Goal: Task Accomplishment & Management: Complete application form

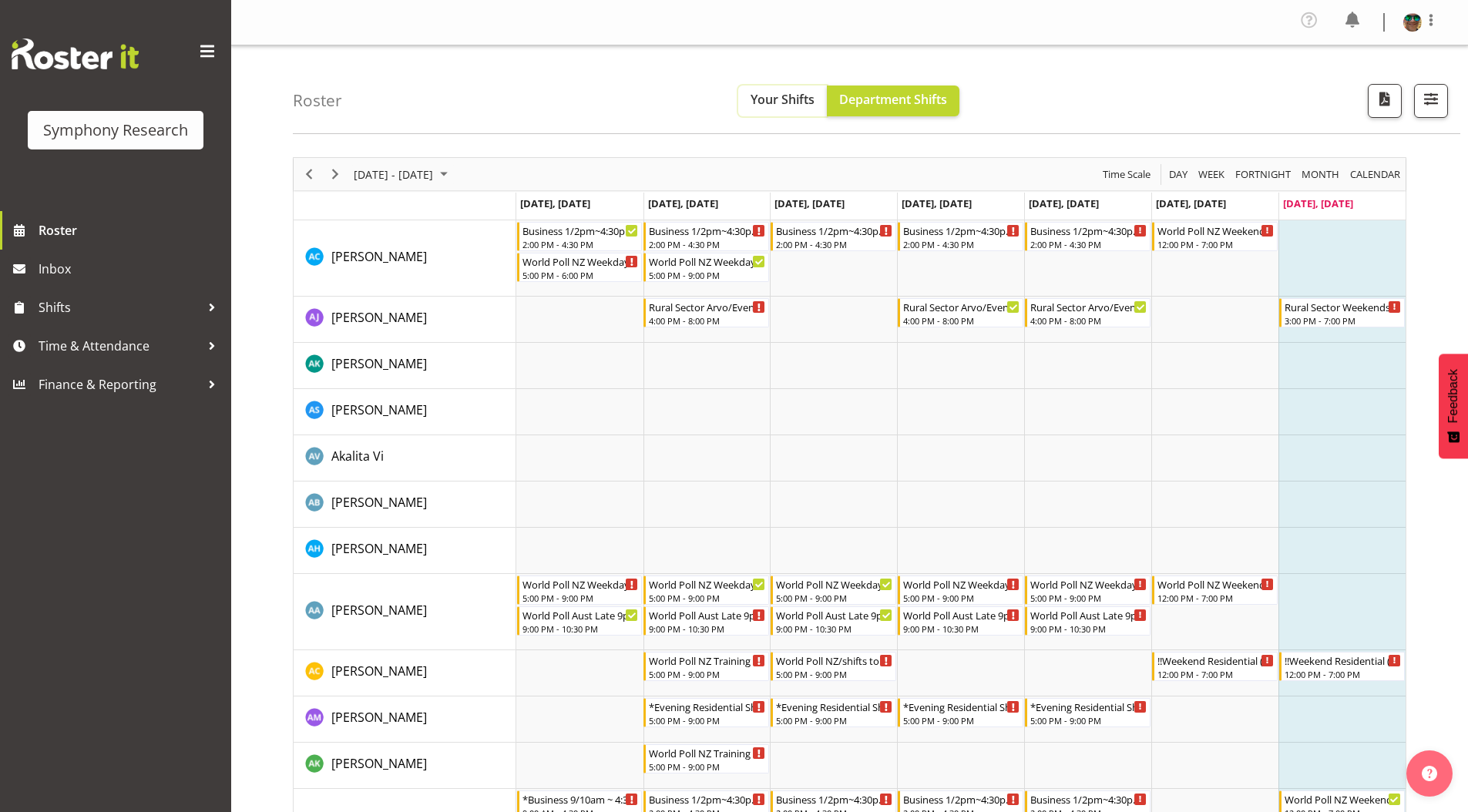
drag, startPoint x: 775, startPoint y: 111, endPoint x: 712, endPoint y: 165, distance: 83.0
click at [775, 111] on button "Your Shifts" at bounding box center [783, 101] width 88 height 31
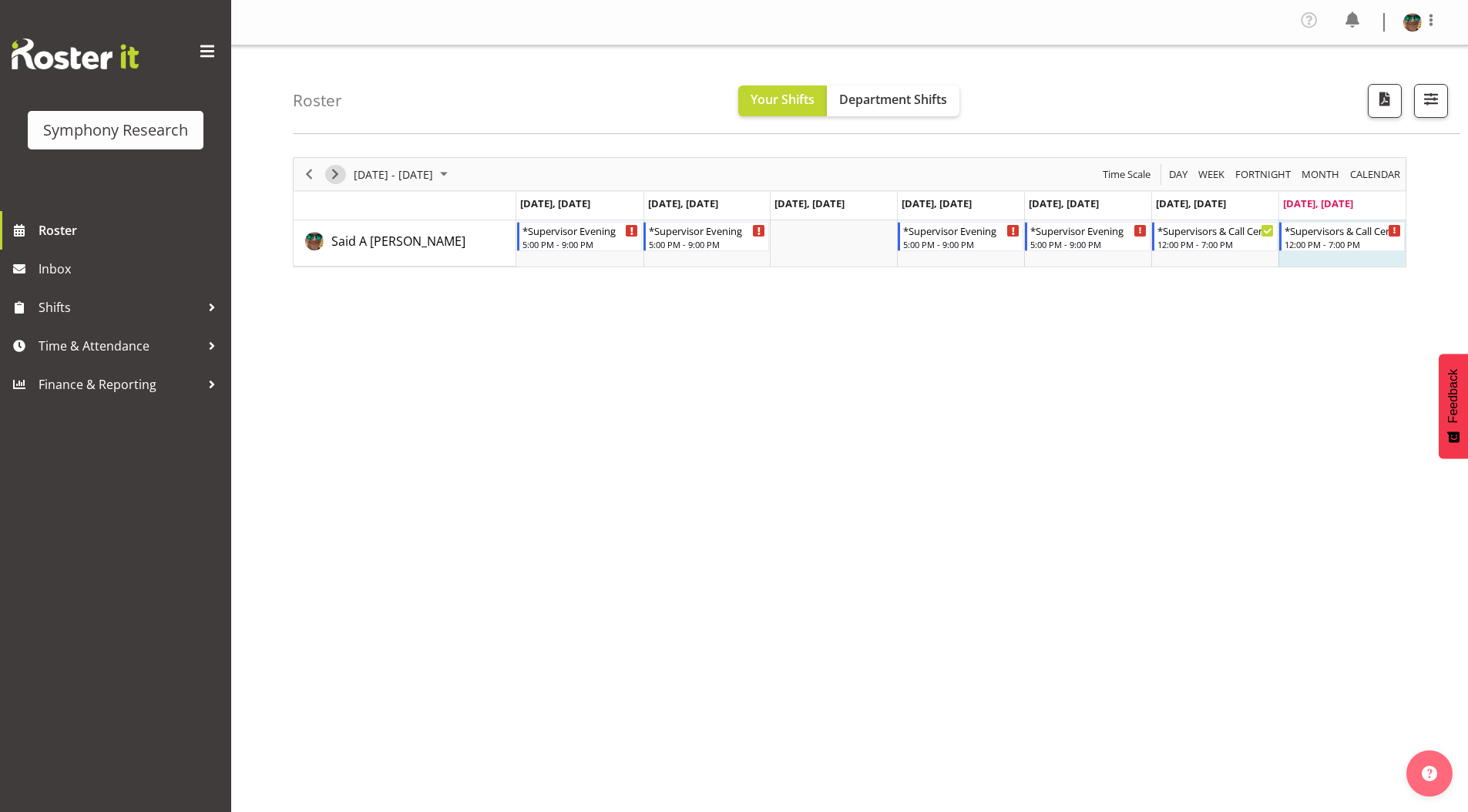
drag, startPoint x: 338, startPoint y: 173, endPoint x: 490, endPoint y: 703, distance: 551.4
click at [338, 173] on span "Next" at bounding box center [335, 175] width 18 height 19
click at [84, 348] on span "Time & Attendance" at bounding box center [119, 346] width 162 height 23
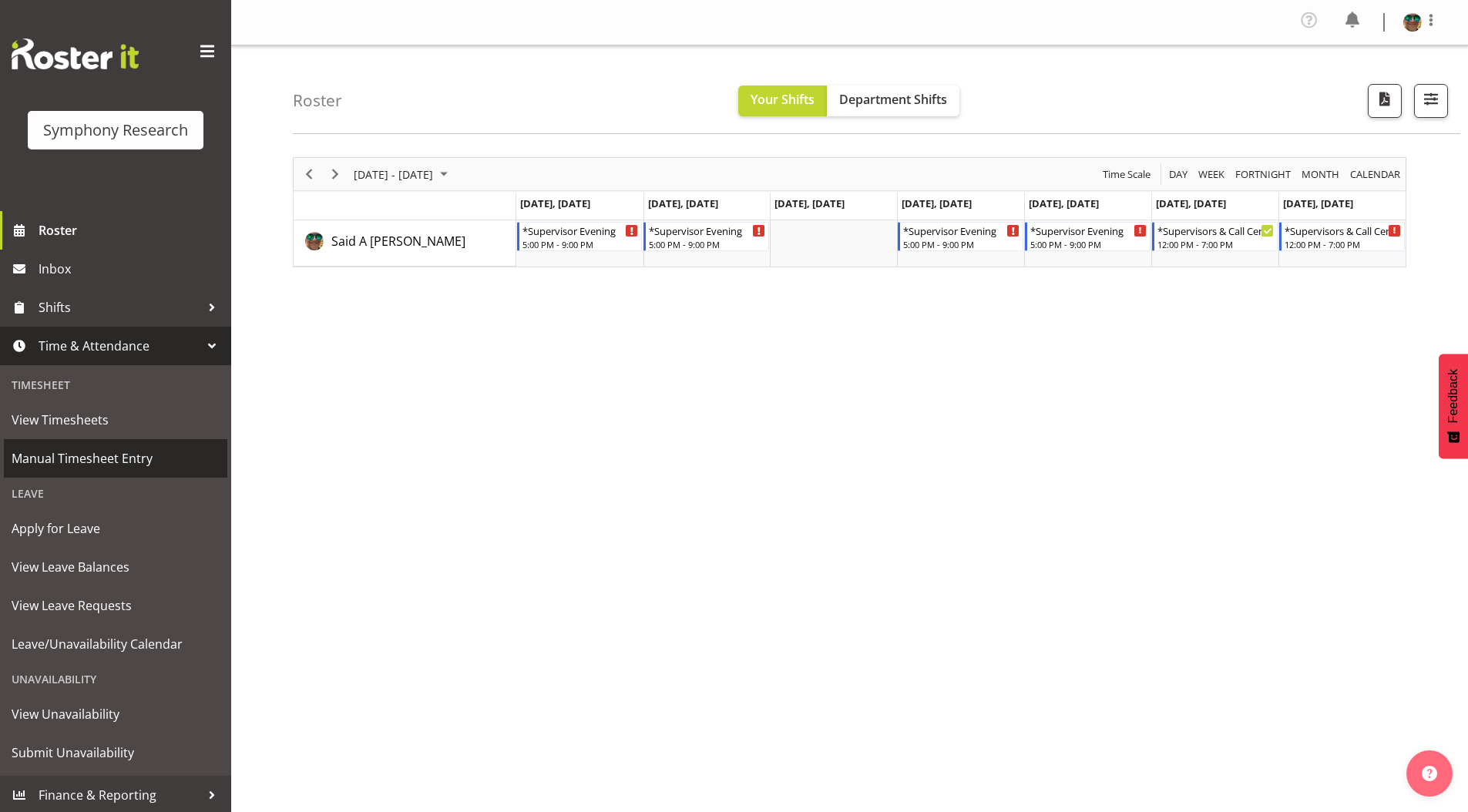
click at [76, 456] on span "Manual Timesheet Entry" at bounding box center [115, 458] width 208 height 23
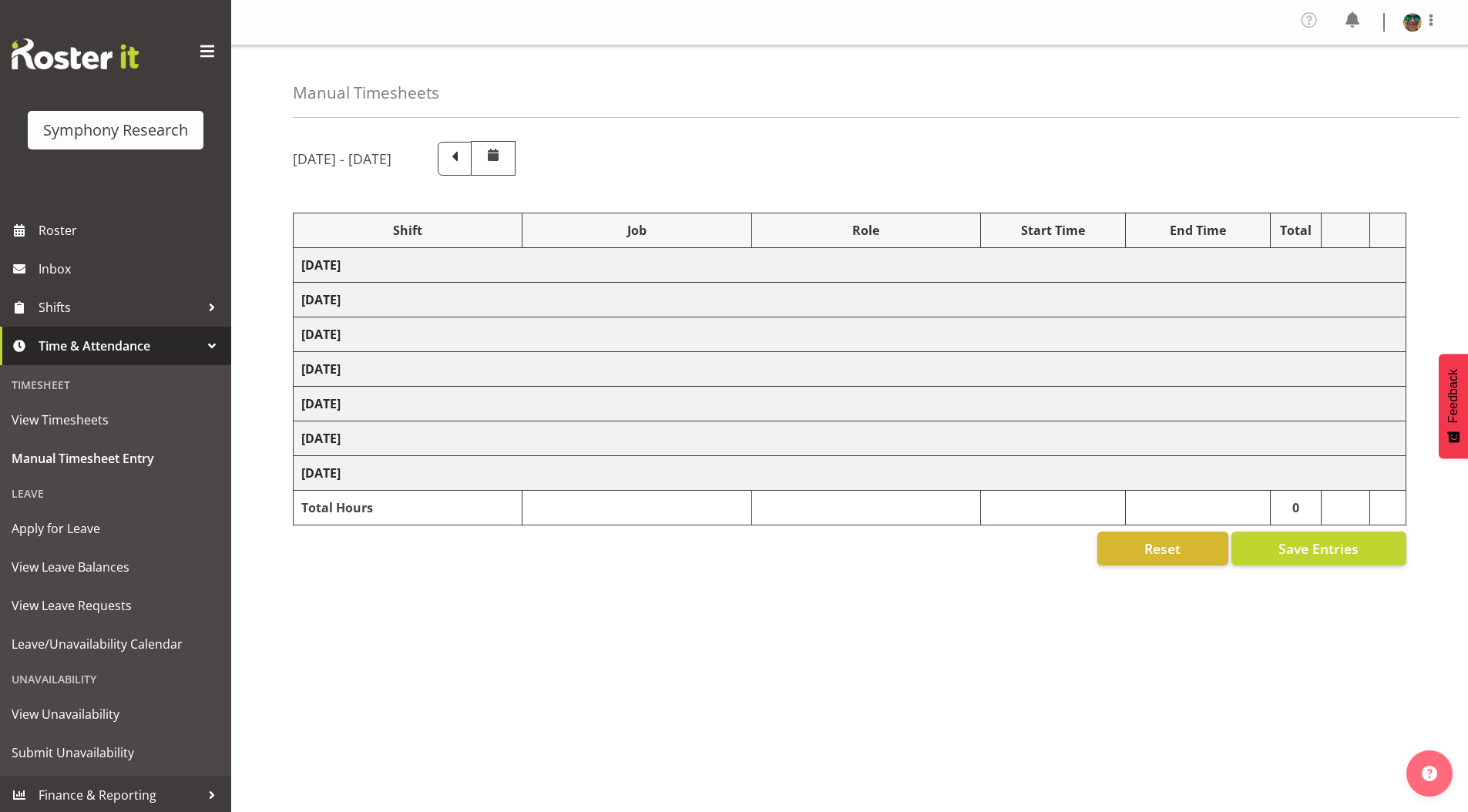
select select "19164"
select select "743"
select select "19164"
select select "10242"
select select "19164"
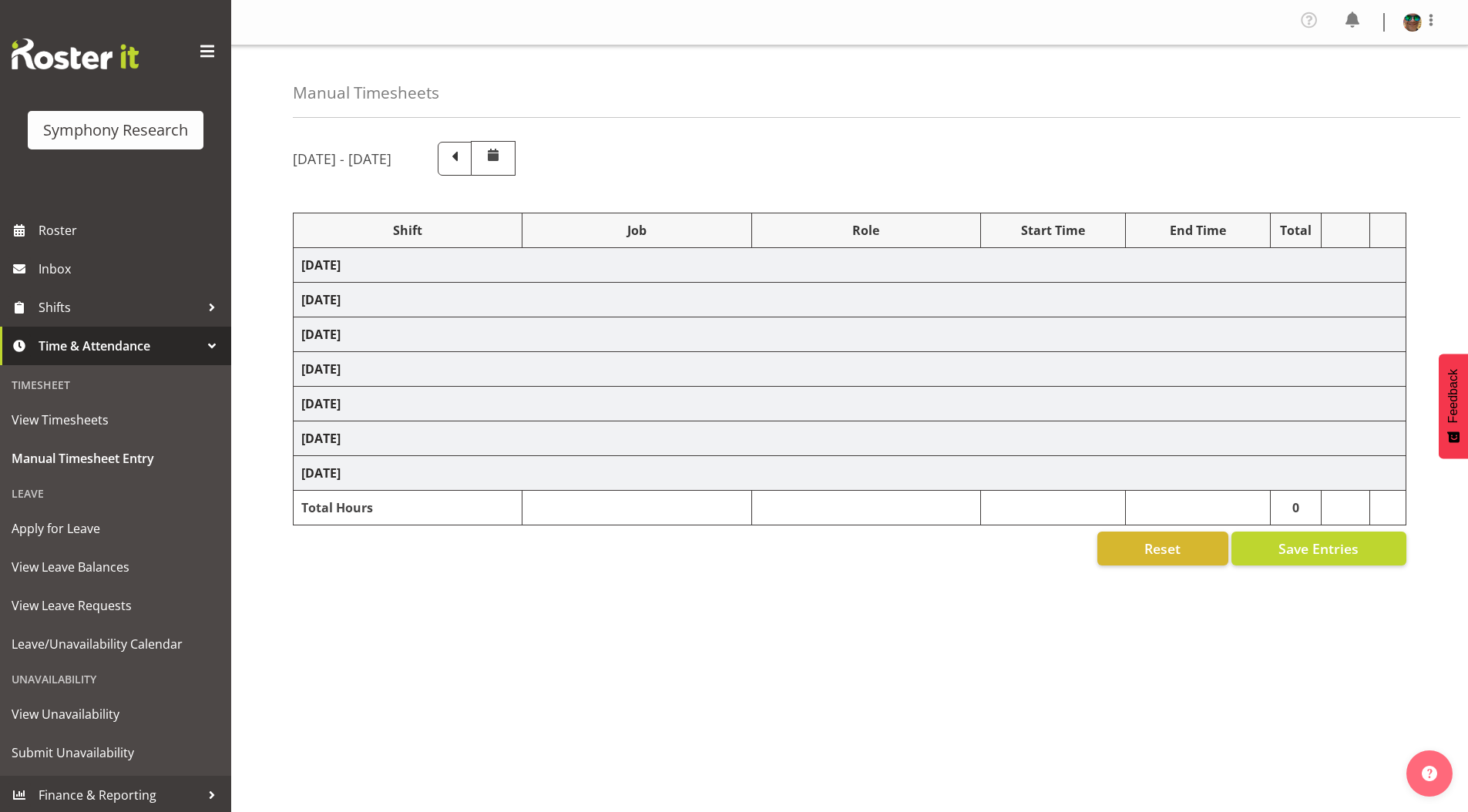
select select "10242"
select select "19164"
select select "10576"
select select "19164"
select select "9426"
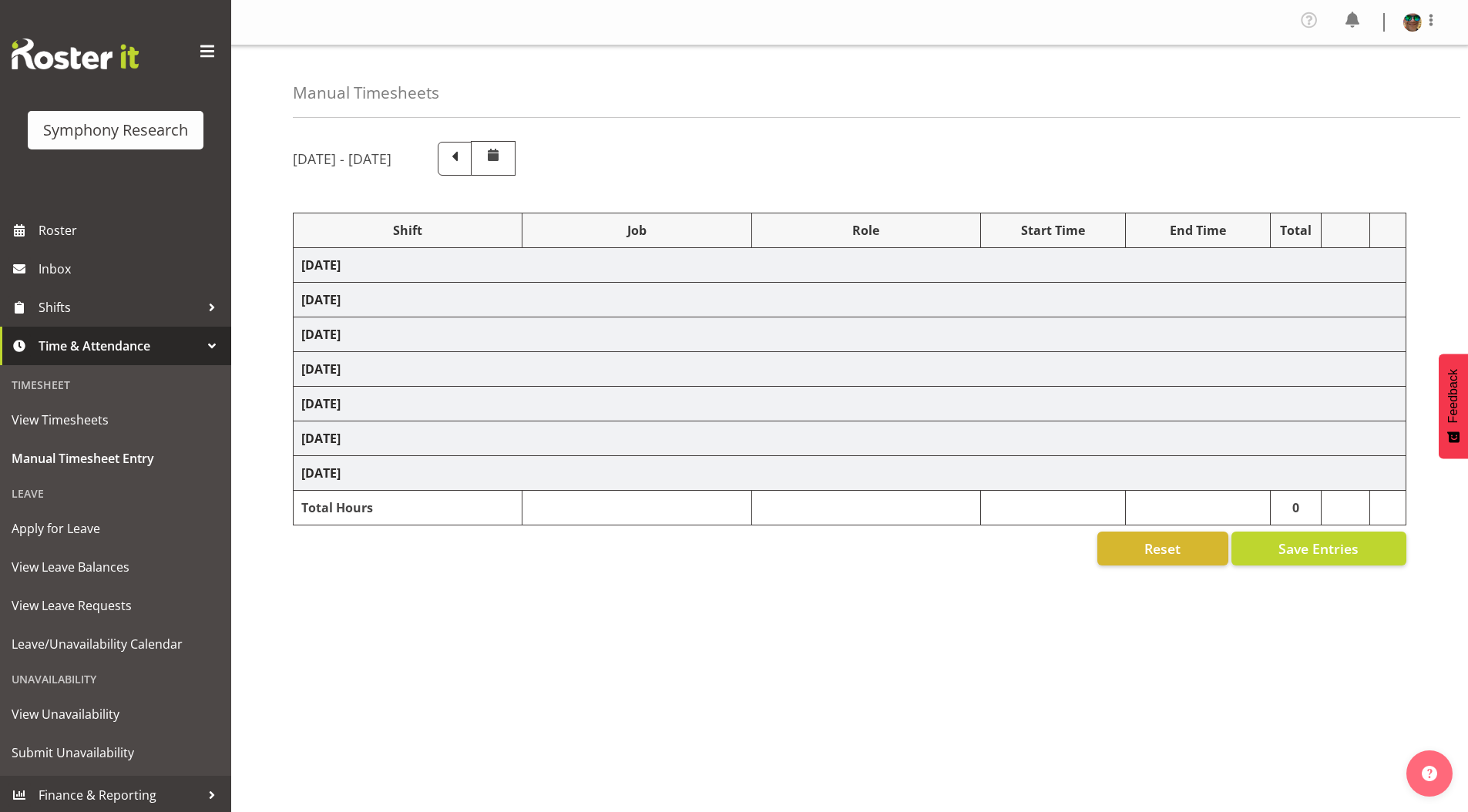
select select "19164"
select select "9636"
select select "19164"
select select "10587"
select select "4583"
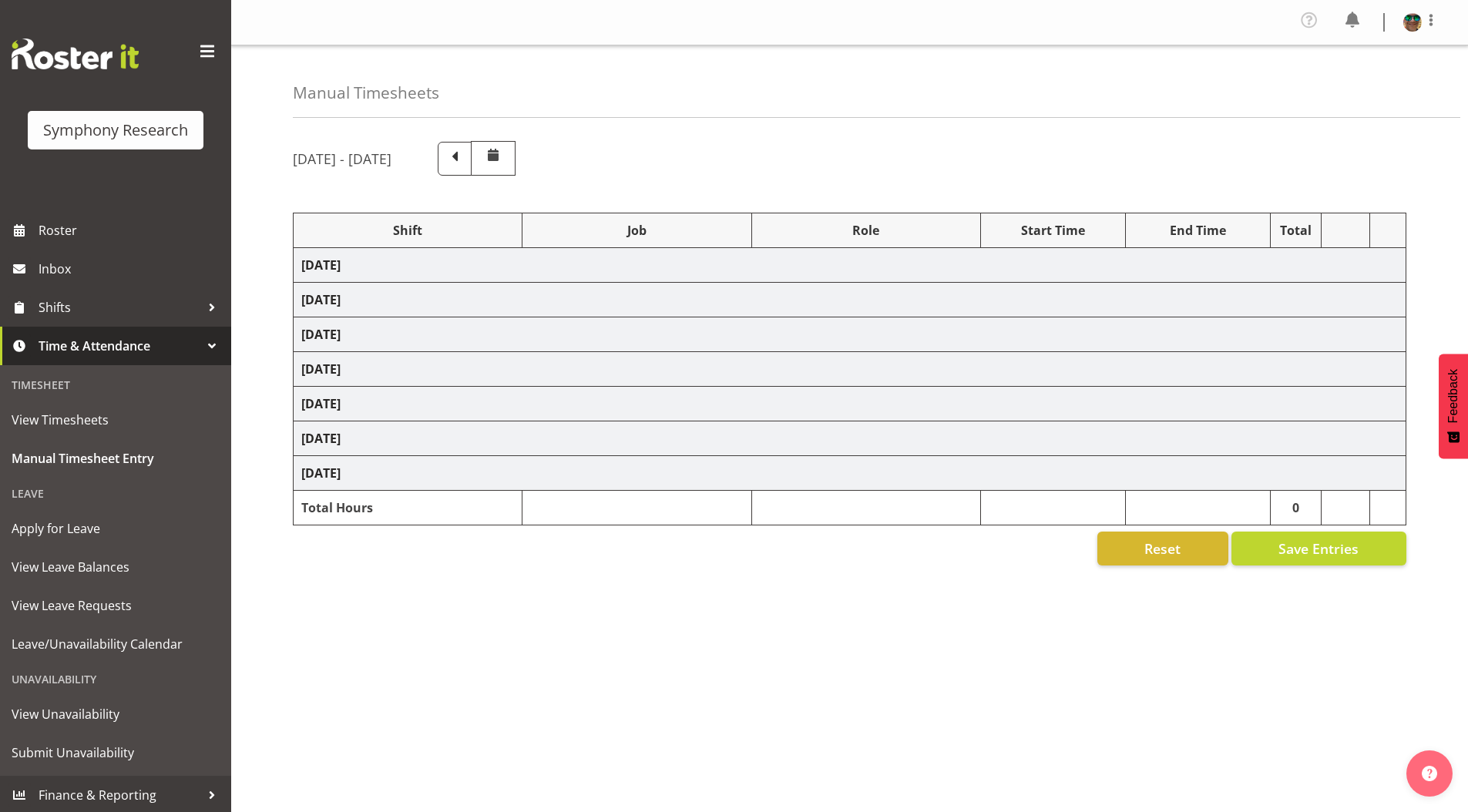
select select "743"
select select "4583"
select select "10527"
select select "297"
select select "1607"
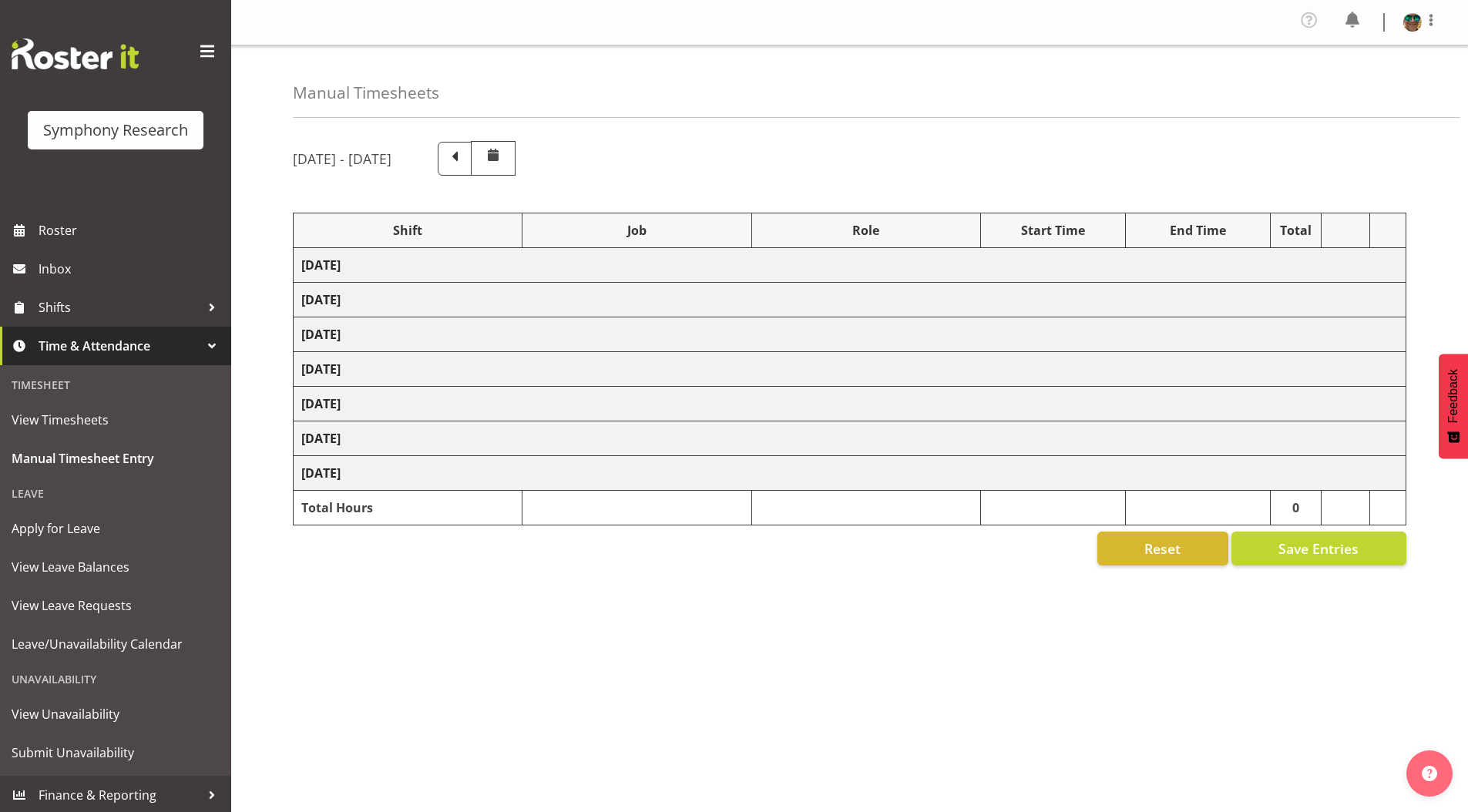
select select "743"
select select "1607"
select select "10587"
select select "4583"
select select "743"
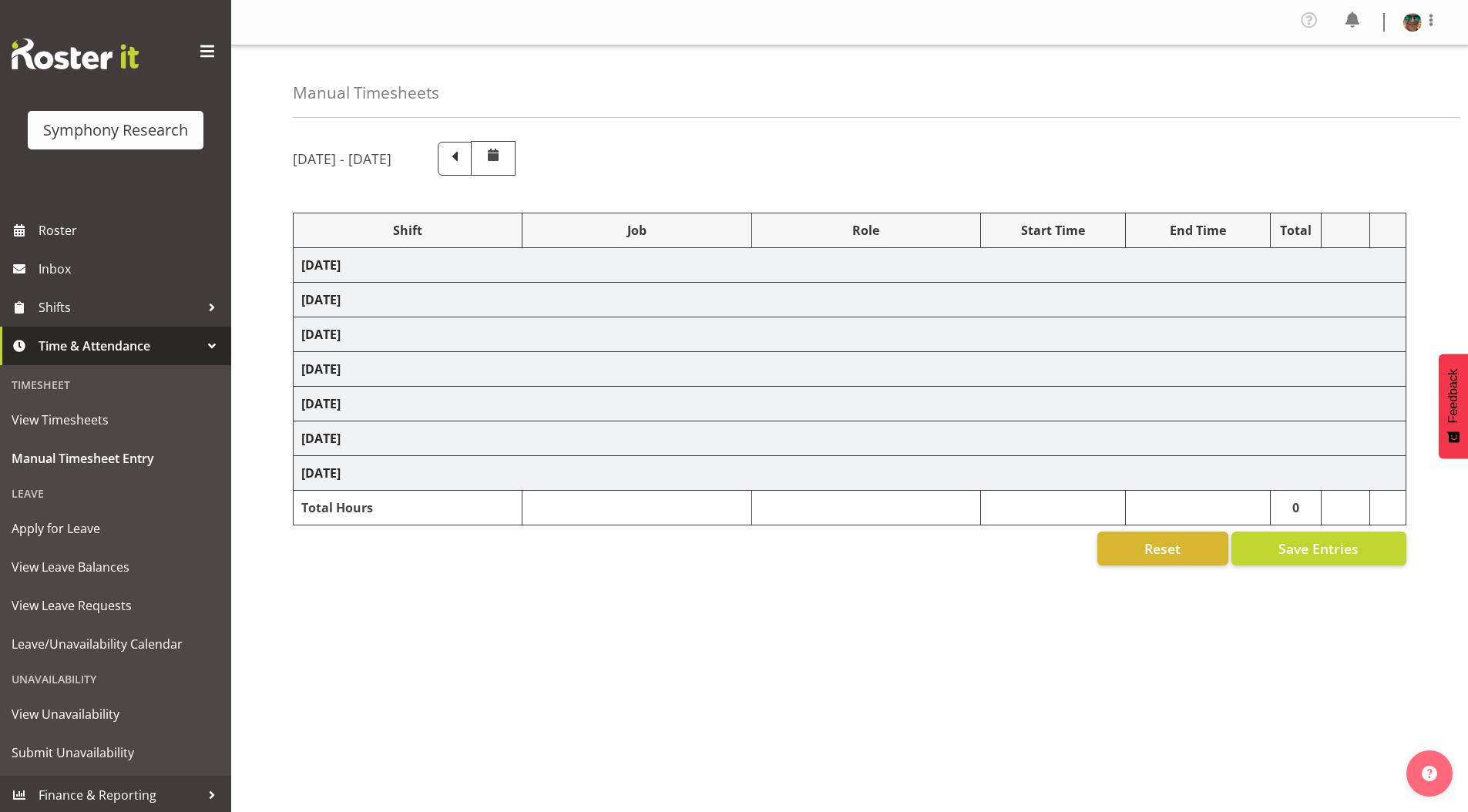
select select "4583"
select select "10242"
select select "4583"
select select "9426"
select select "4583"
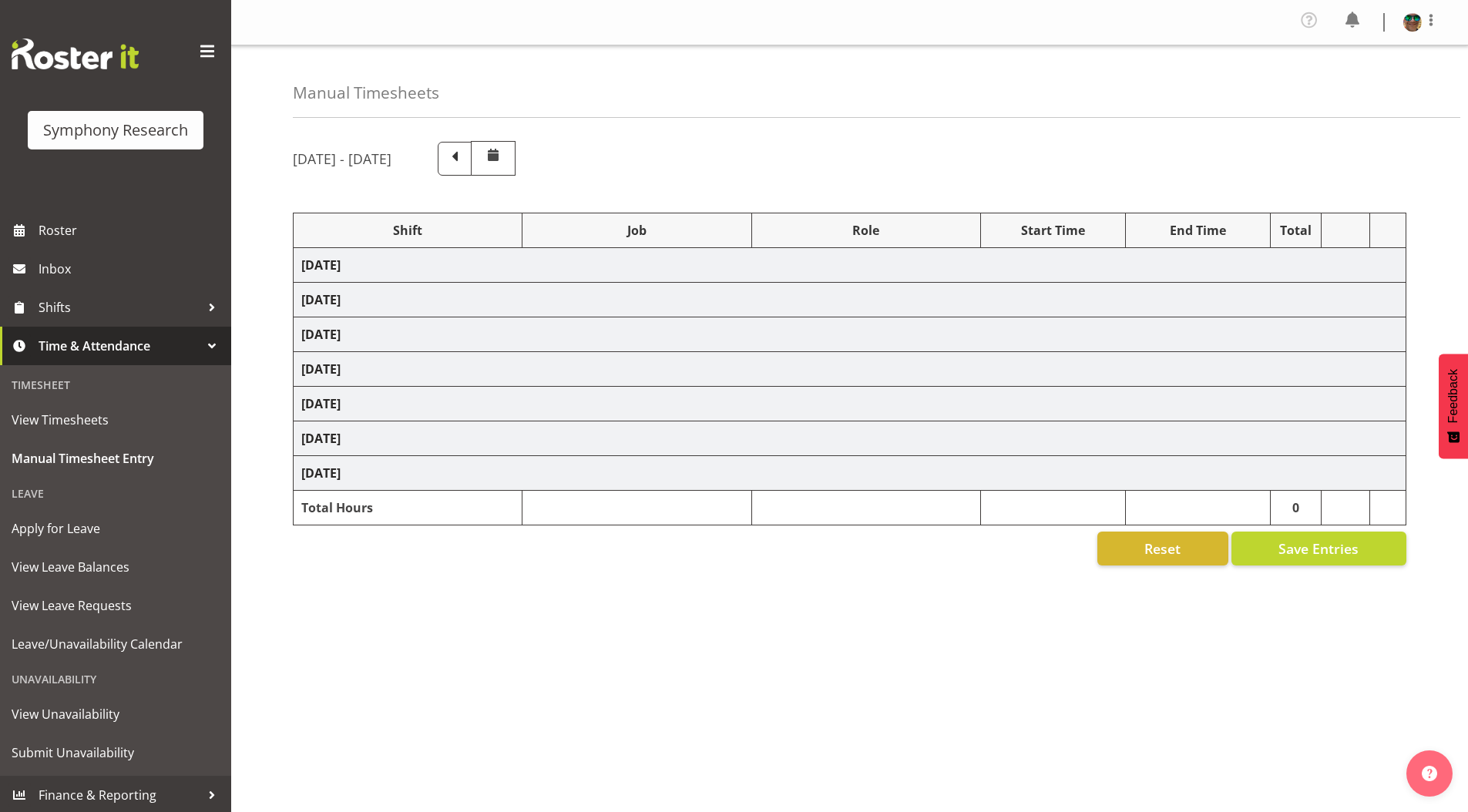
select select "9636"
select select "4583"
select select "10242"
select select "4583"
select select "10585"
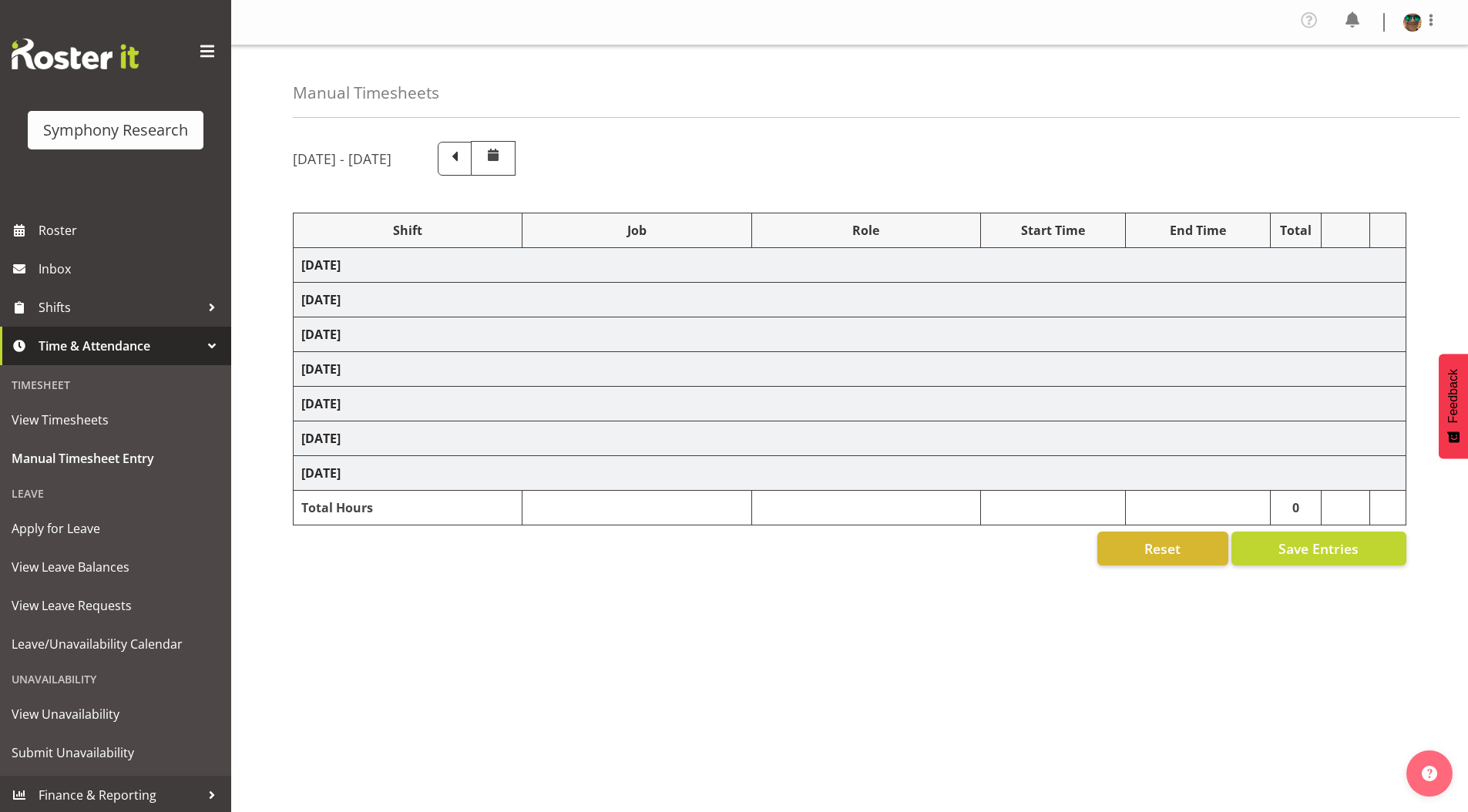
select select "4583"
select select "10587"
select select "4583"
select select "10242"
select select "4583"
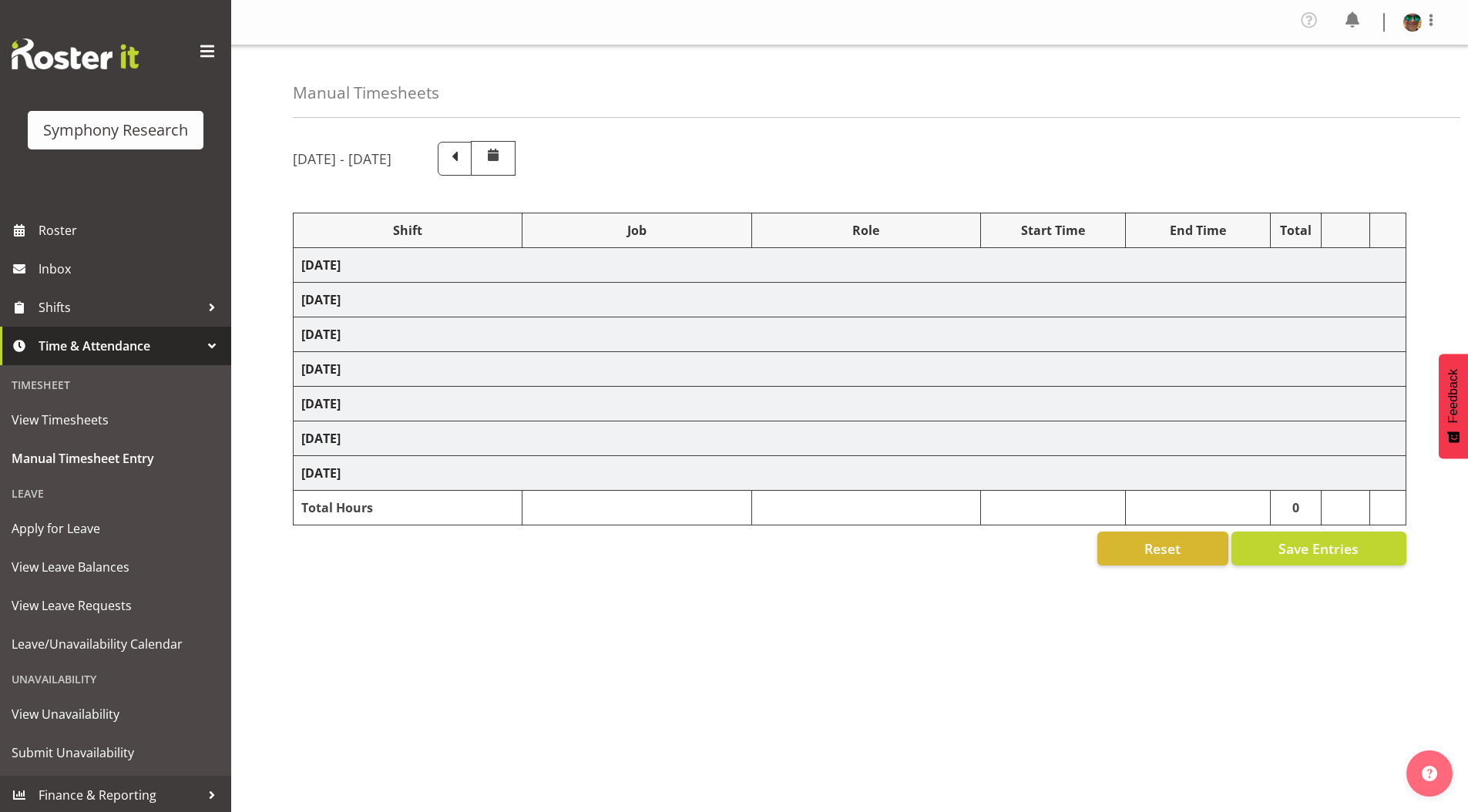
select select "10242"
select select "4583"
select select "10585"
select select "4583"
select select "9636"
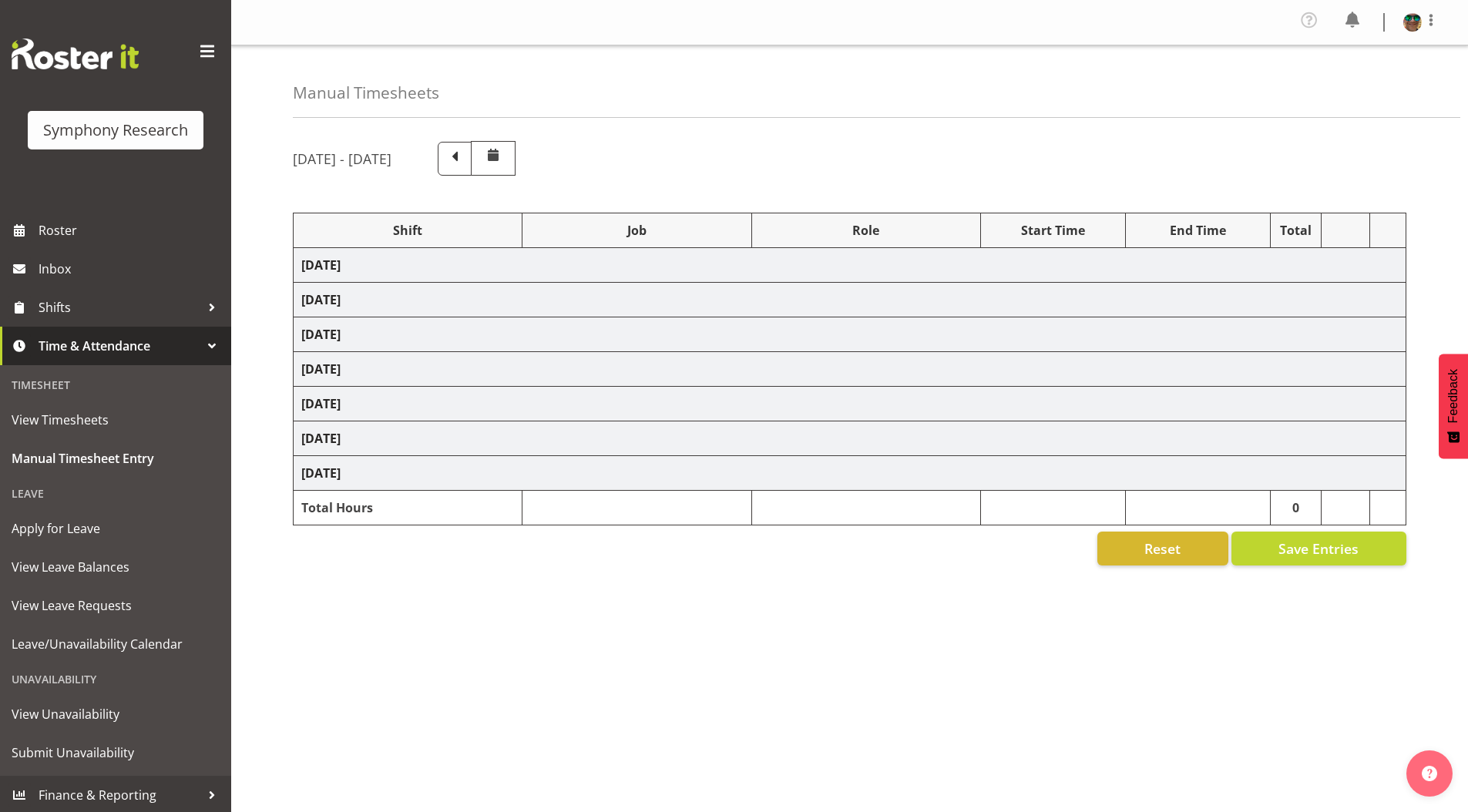
select select "4583"
select select "10587"
select select "19170"
select select "10242"
select select "19170"
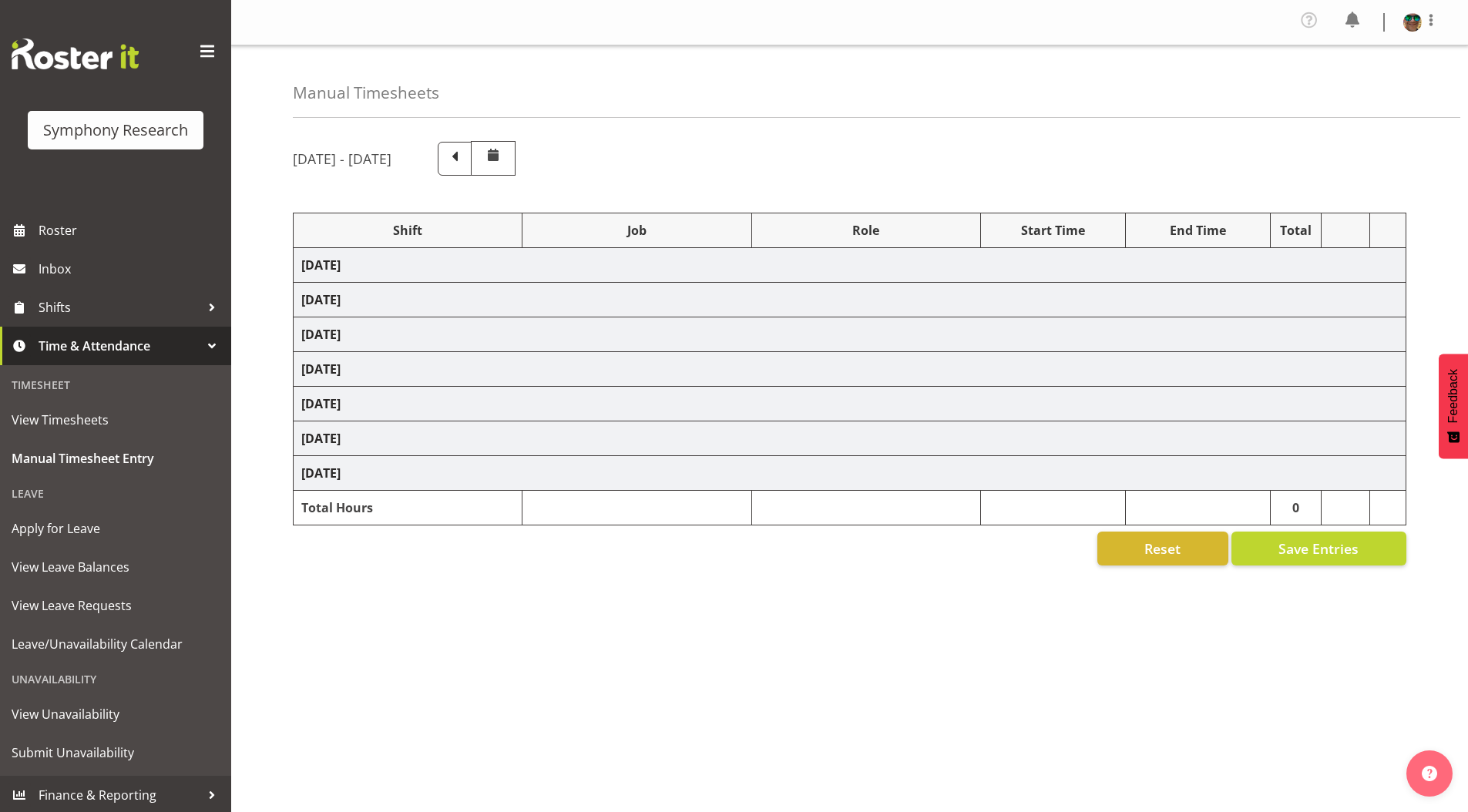
select select "10242"
select select "19170"
select select "10585"
select select "19170"
select select "9636"
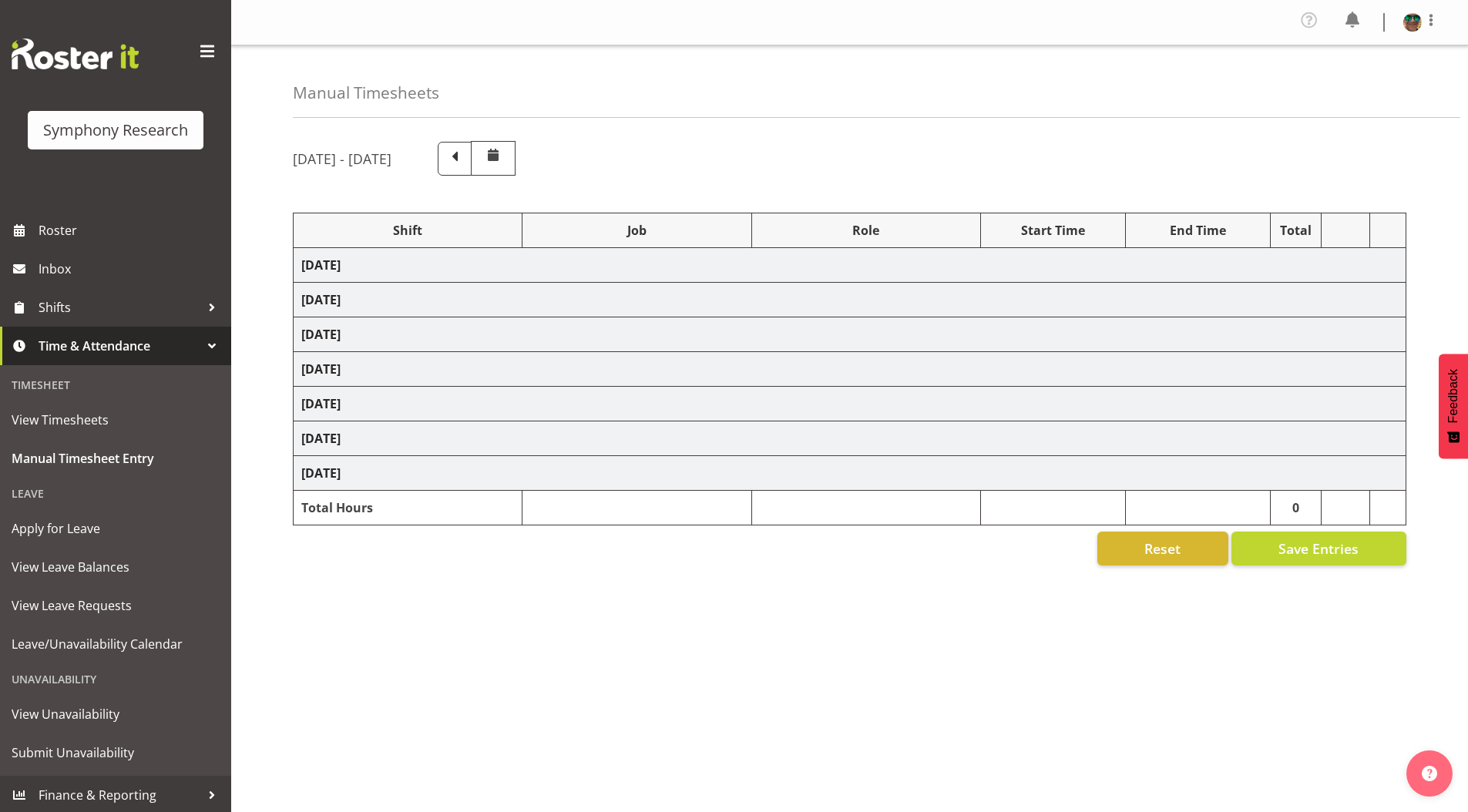
select select "19170"
select select "10499"
select select "19170"
select select "10587"
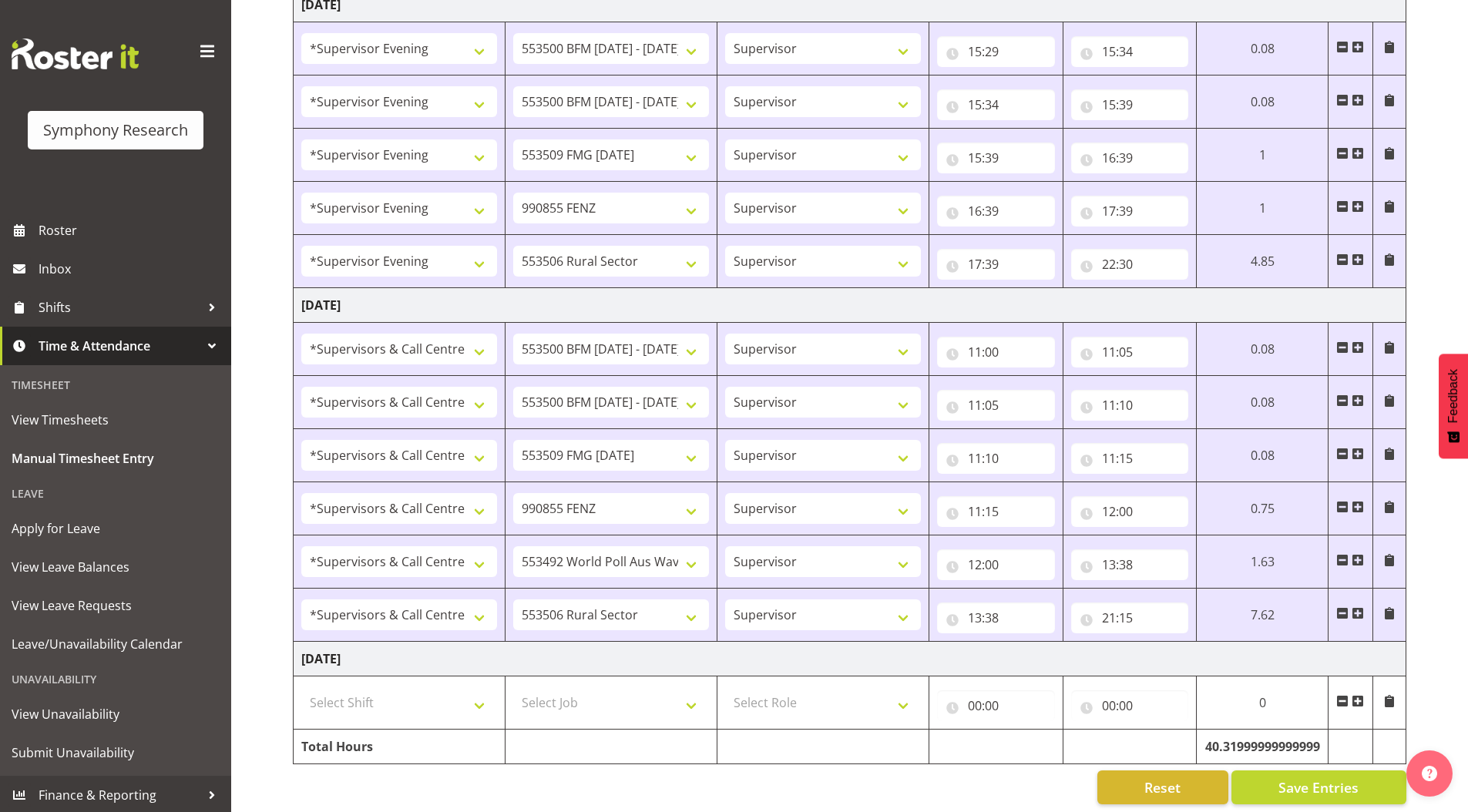
scroll to position [1424, 0]
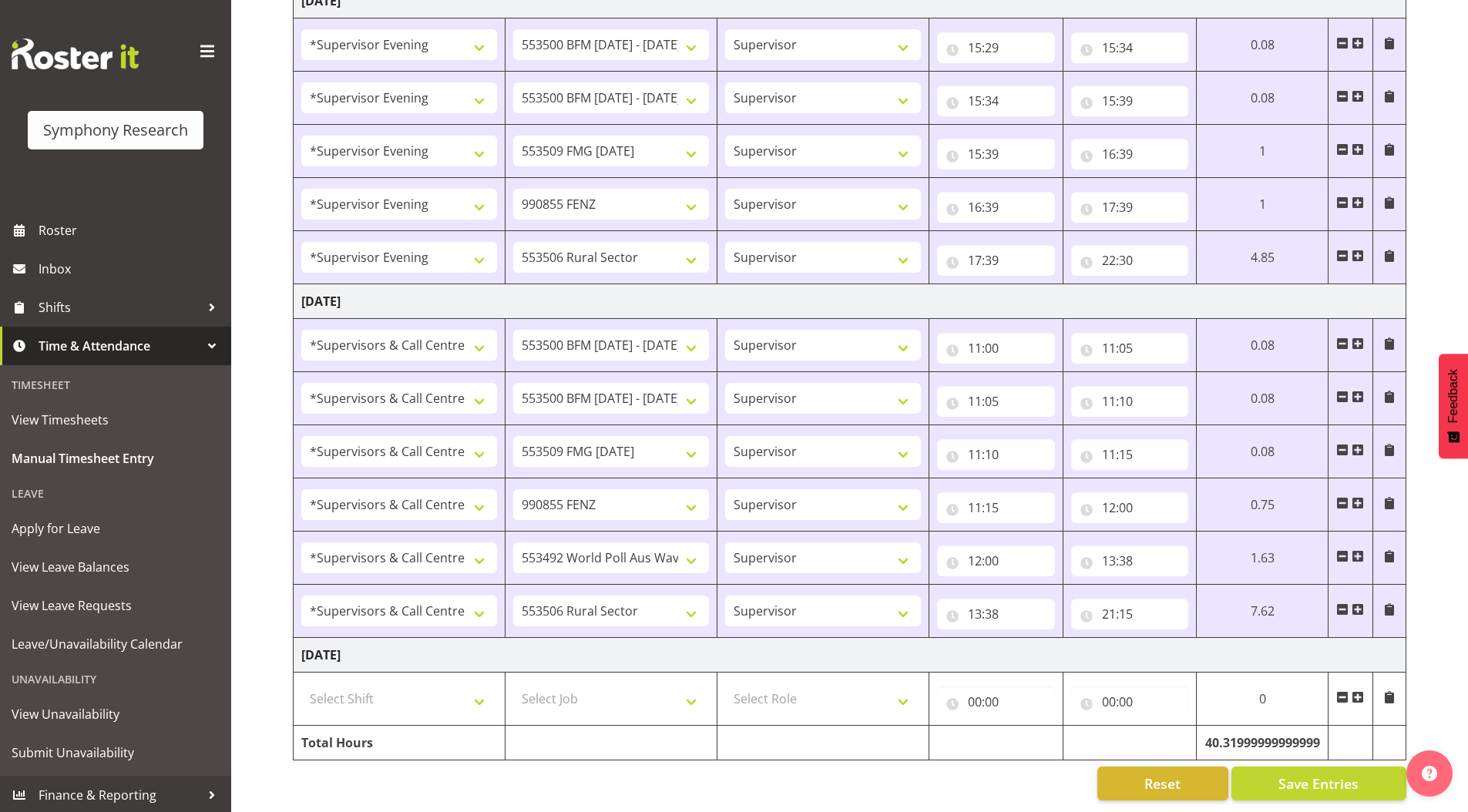
click at [1358, 691] on span at bounding box center [1357, 697] width 12 height 12
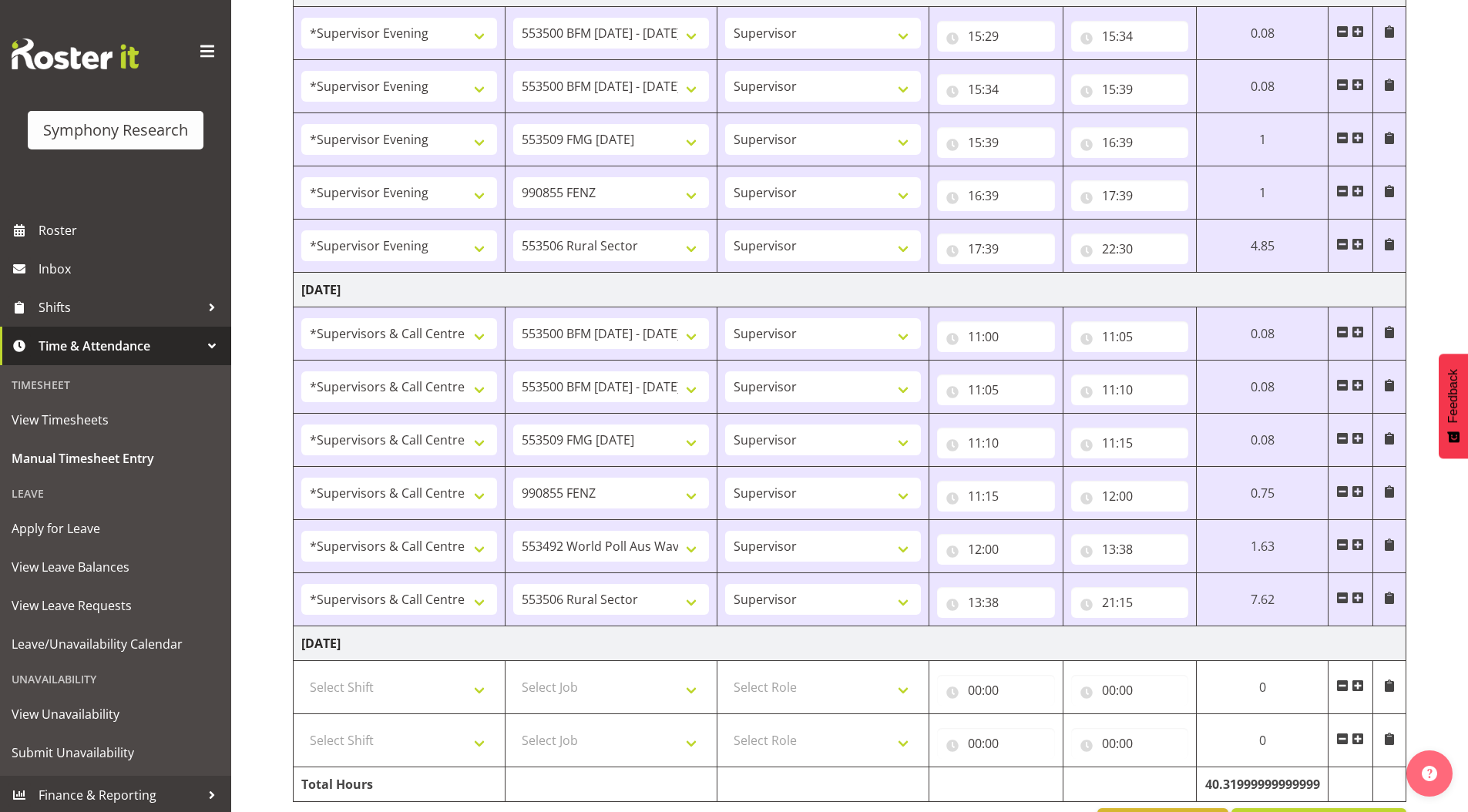
click at [1356, 741] on span at bounding box center [1357, 738] width 12 height 12
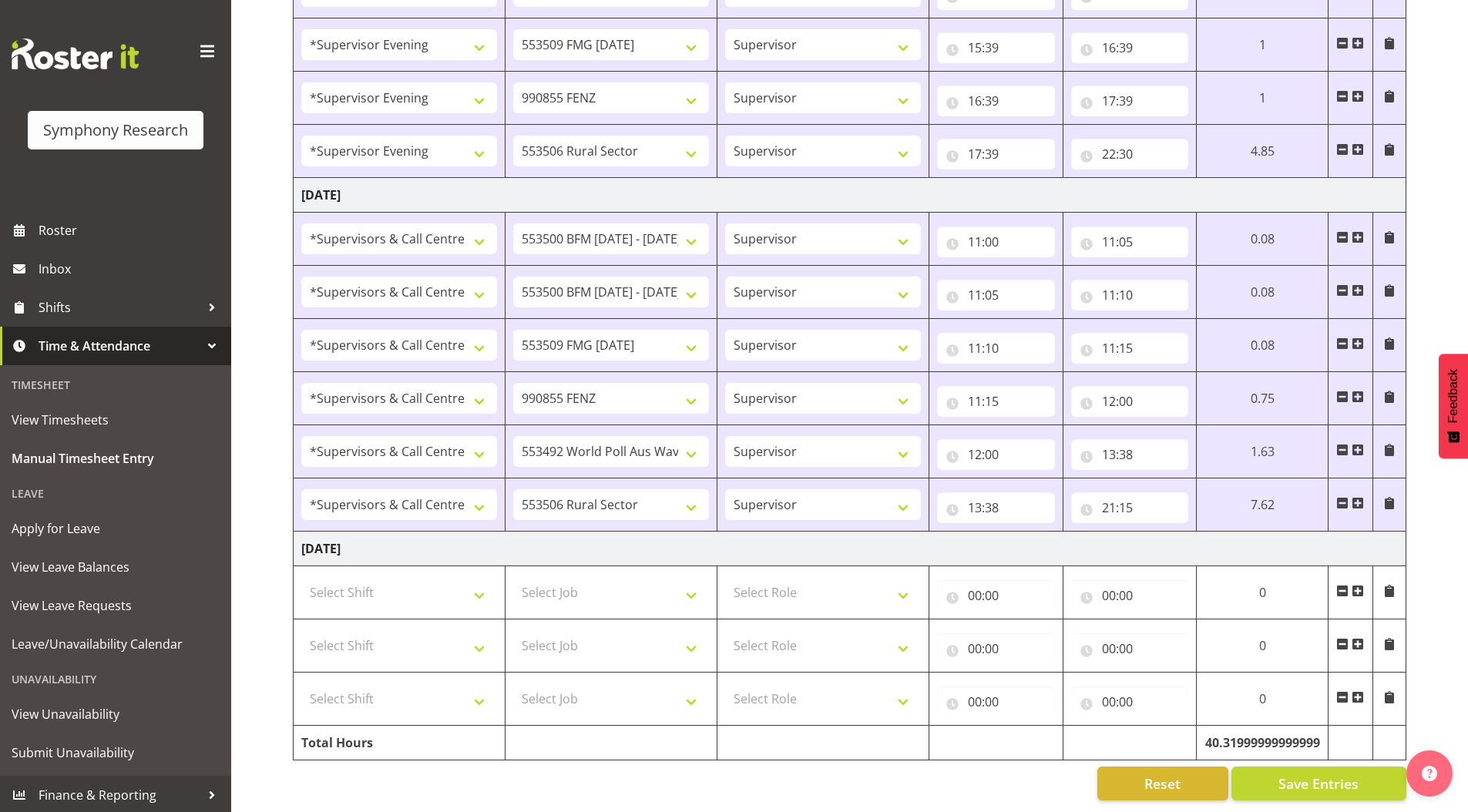
scroll to position [1531, 0]
click at [1359, 691] on span at bounding box center [1357, 697] width 12 height 12
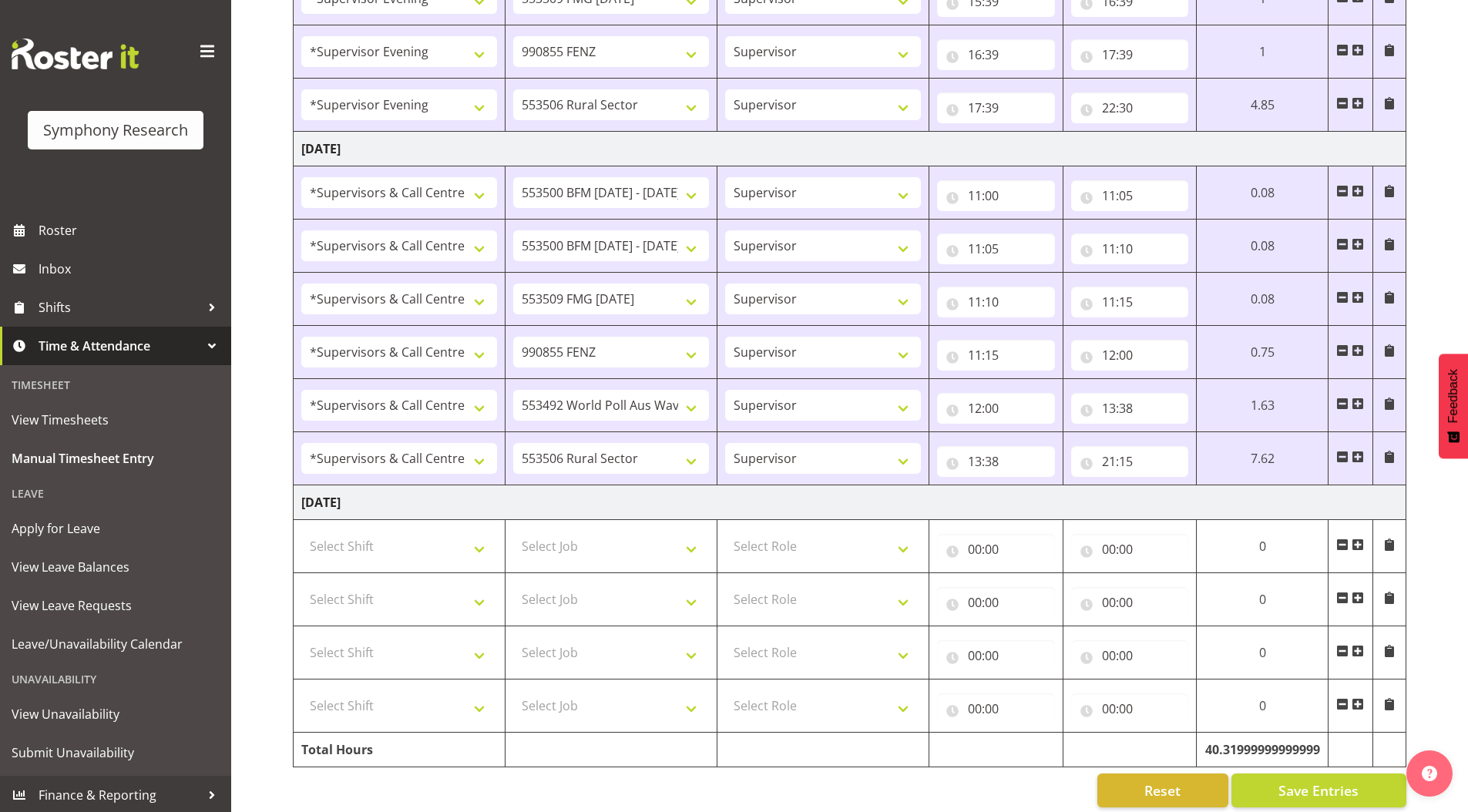
scroll to position [1584, 0]
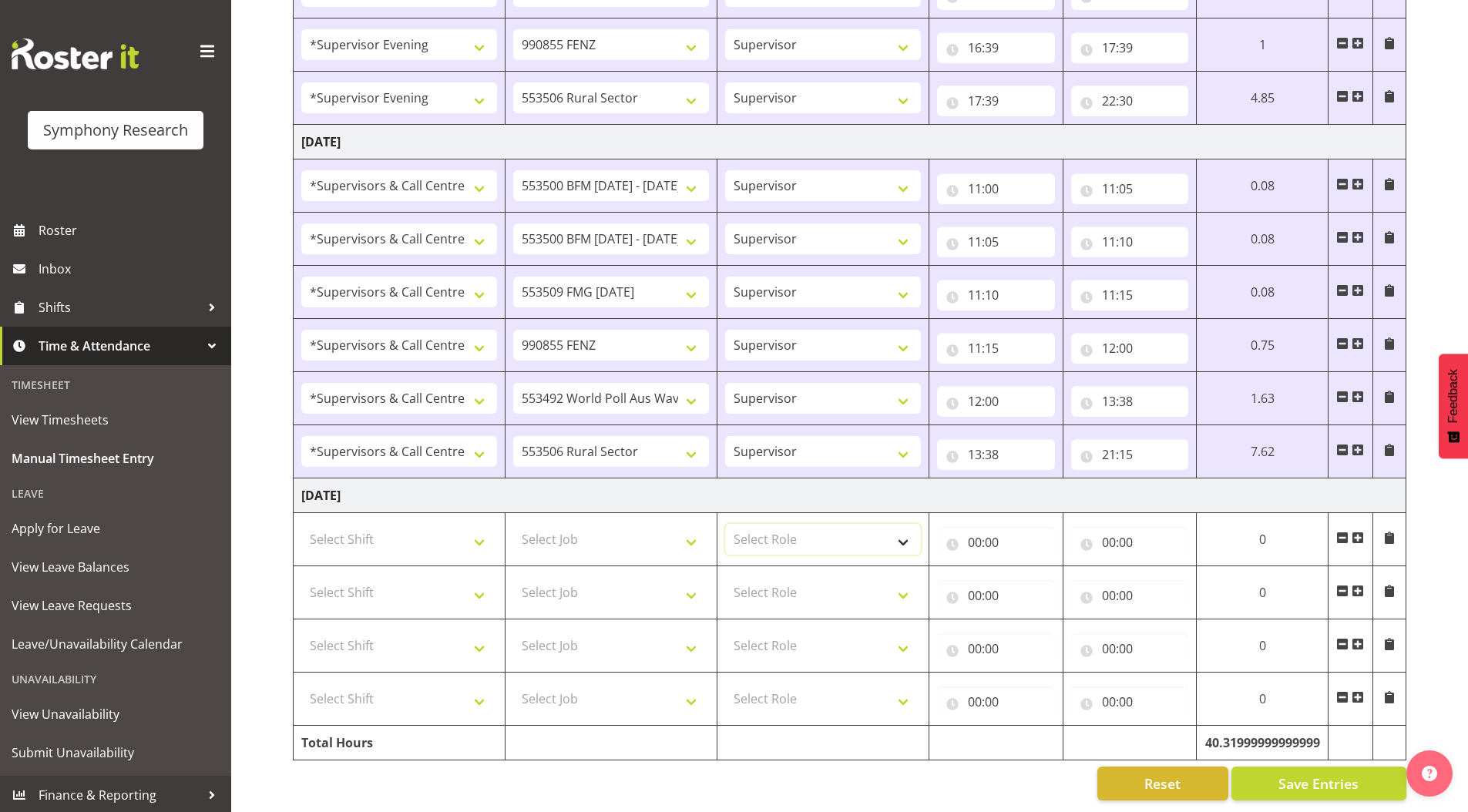
click at [772, 526] on select "Select Role Supervisor Briefing Interviewing" at bounding box center [823, 539] width 196 height 31
select select "45"
click at [725, 524] on select "Select Role Supervisor Briefing Interviewing" at bounding box center [823, 539] width 196 height 31
drag, startPoint x: 764, startPoint y: 583, endPoint x: 766, endPoint y: 594, distance: 11.2
click at [764, 583] on select "Select Role Supervisor Briefing Interviewing" at bounding box center [823, 592] width 196 height 31
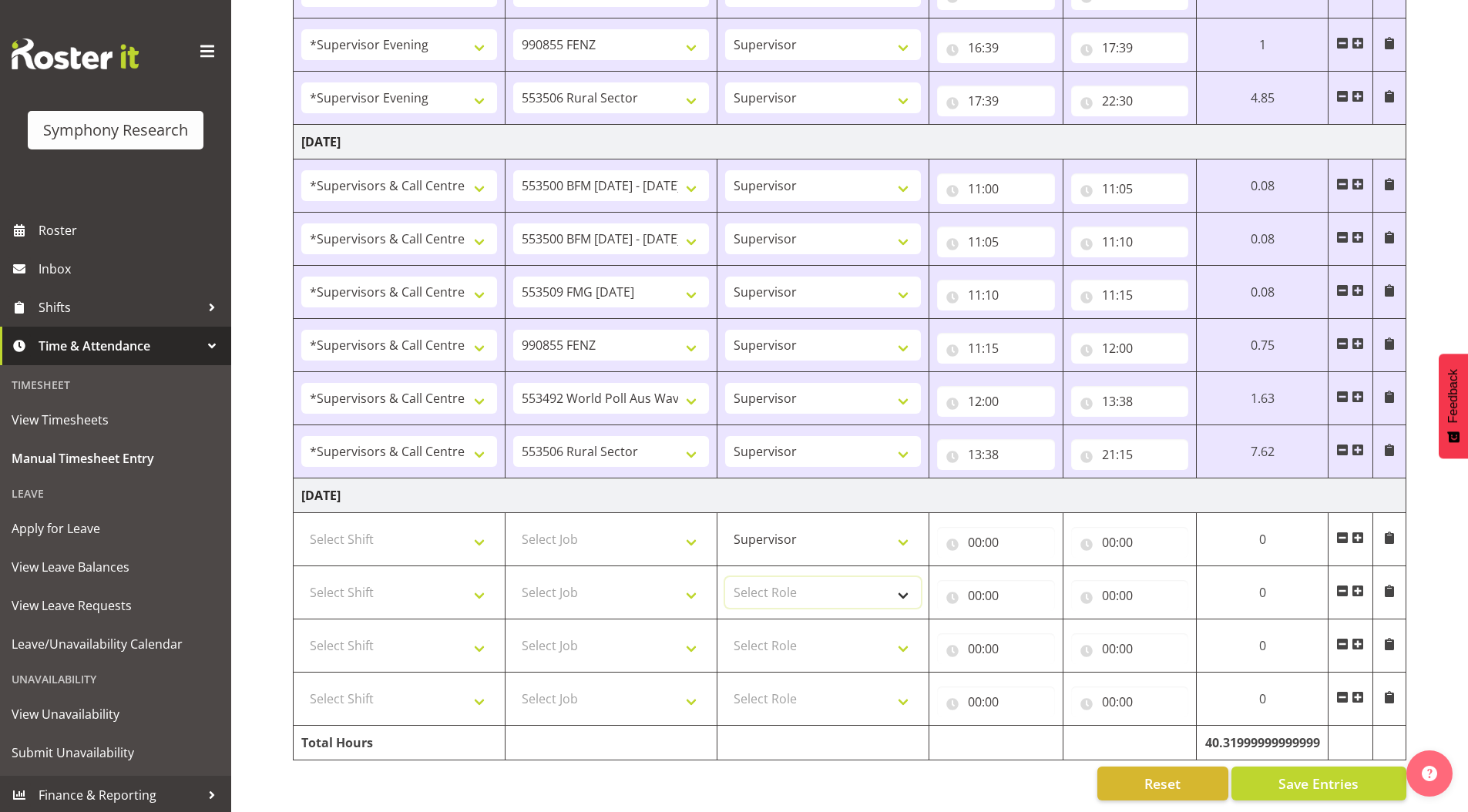
select select "45"
click at [725, 577] on select "Select Role Supervisor Briefing Interviewing" at bounding box center [823, 592] width 196 height 31
click at [752, 630] on select "Select Role Supervisor Briefing Interviewing" at bounding box center [823, 646] width 196 height 31
select select "45"
click at [725, 630] on select "Select Role Supervisor Briefing Interviewing" at bounding box center [823, 646] width 196 height 31
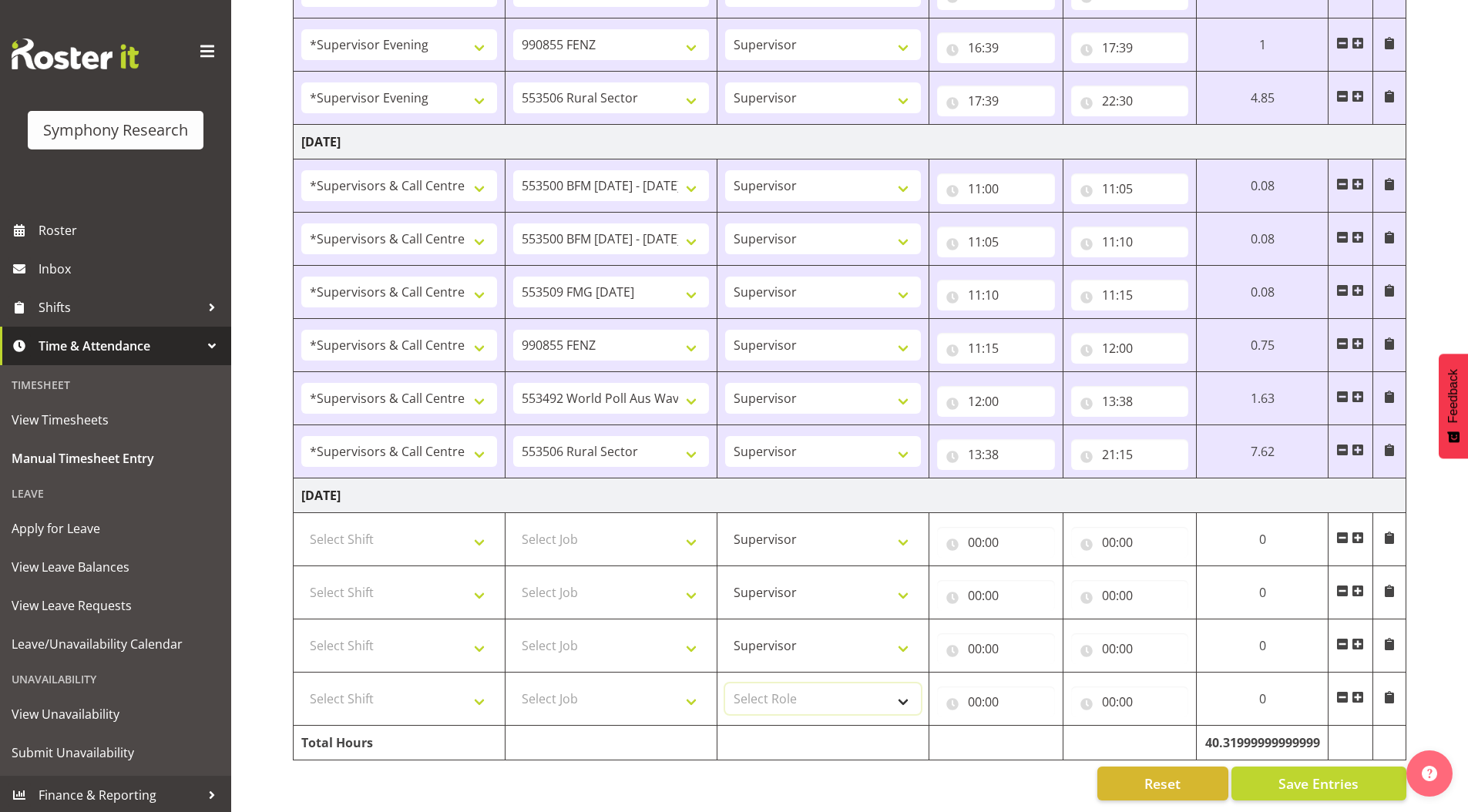
drag, startPoint x: 759, startPoint y: 688, endPoint x: 762, endPoint y: 701, distance: 13.3
click at [759, 688] on select "Select Role Supervisor Briefing Interviewing" at bounding box center [823, 699] width 196 height 31
select select "45"
click at [725, 683] on select "Select Role Supervisor Briefing Interviewing" at bounding box center [823, 699] width 196 height 31
click at [386, 529] on select "Select Shift !!Weekend Residential (Roster IT Shift Label) *Business 9/10am ~ 4…" at bounding box center [399, 539] width 196 height 31
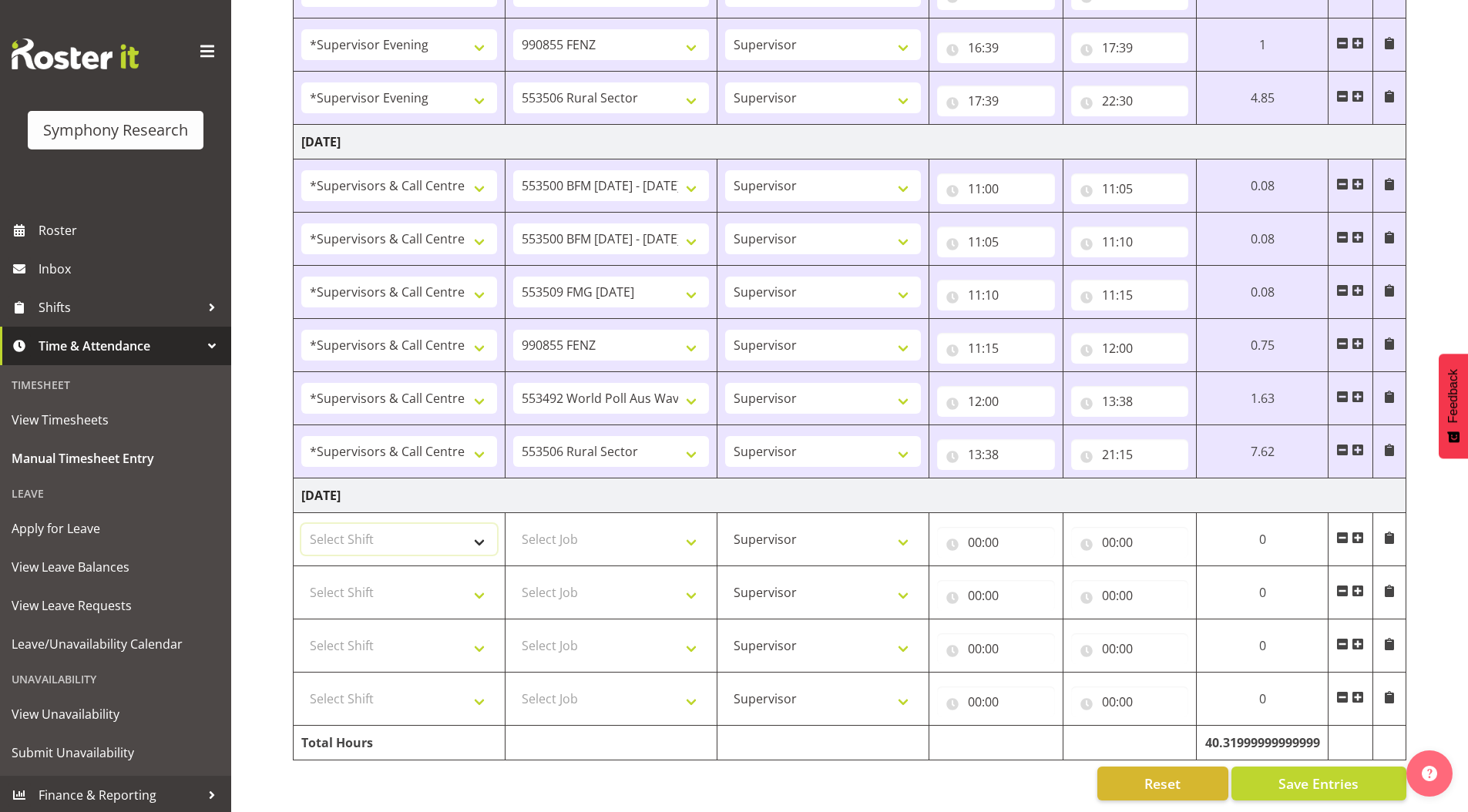
select select "19170"
click at [301, 524] on select "Select Shift !!Weekend Residential (Roster IT Shift Label) *Business 9/10am ~ 4…" at bounding box center [399, 539] width 196 height 31
drag, startPoint x: 347, startPoint y: 581, endPoint x: 347, endPoint y: 566, distance: 15.0
click at [347, 581] on select "Select Shift !!Weekend Residential (Roster IT Shift Label) *Business 9/10am ~ 4…" at bounding box center [399, 592] width 196 height 31
select select "19170"
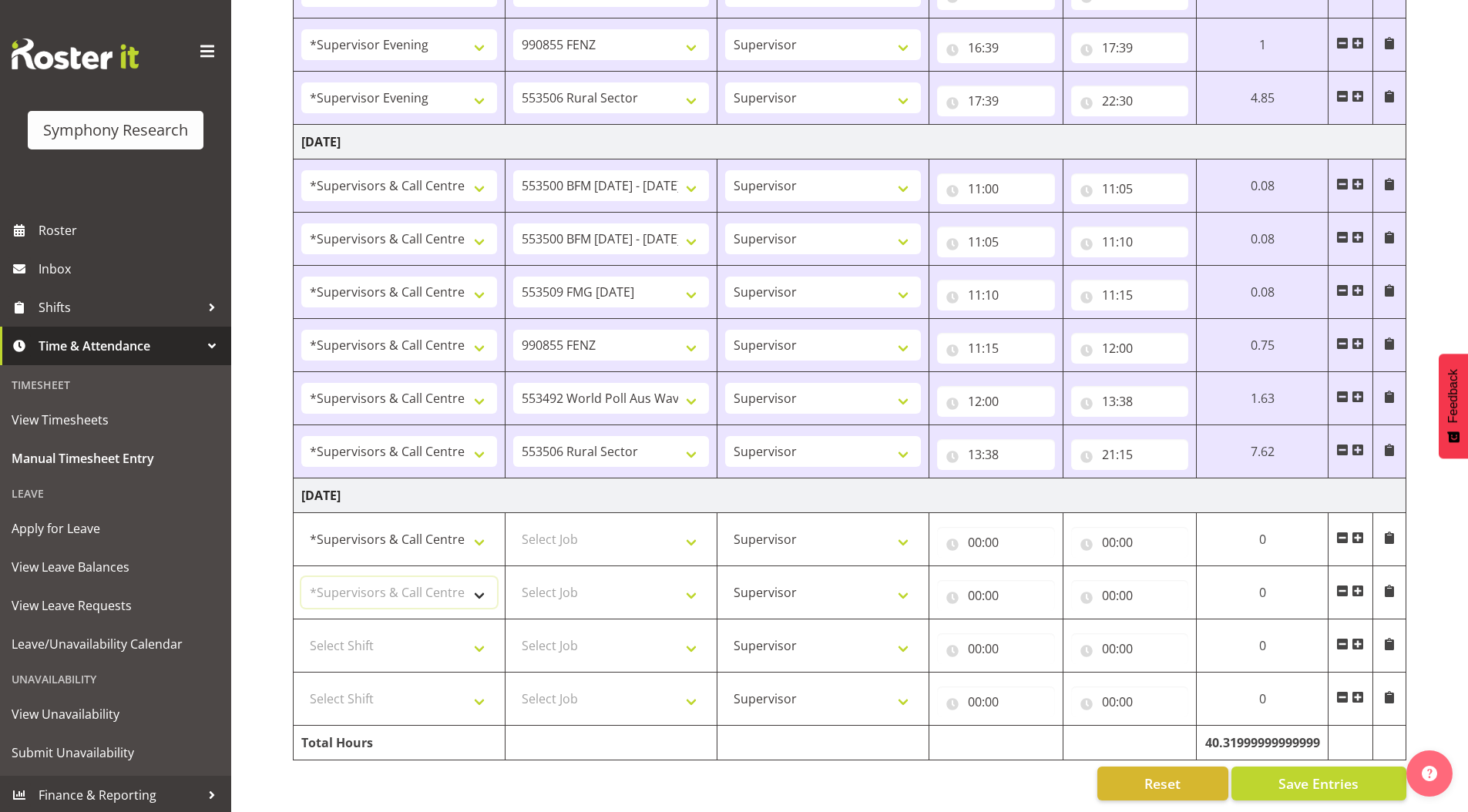
click at [301, 577] on select "Select Shift !!Weekend Residential (Roster IT Shift Label) *Business 9/10am ~ 4…" at bounding box center [399, 592] width 196 height 31
drag, startPoint x: 371, startPoint y: 630, endPoint x: 371, endPoint y: 622, distance: 8.0
click at [371, 630] on select "Select Shift !!Weekend Residential (Roster IT Shift Label) *Business 9/10am ~ 4…" at bounding box center [399, 646] width 196 height 31
select select "19170"
click at [301, 630] on select "Select Shift !!Weekend Residential (Roster IT Shift Label) *Business 9/10am ~ 4…" at bounding box center [399, 646] width 196 height 31
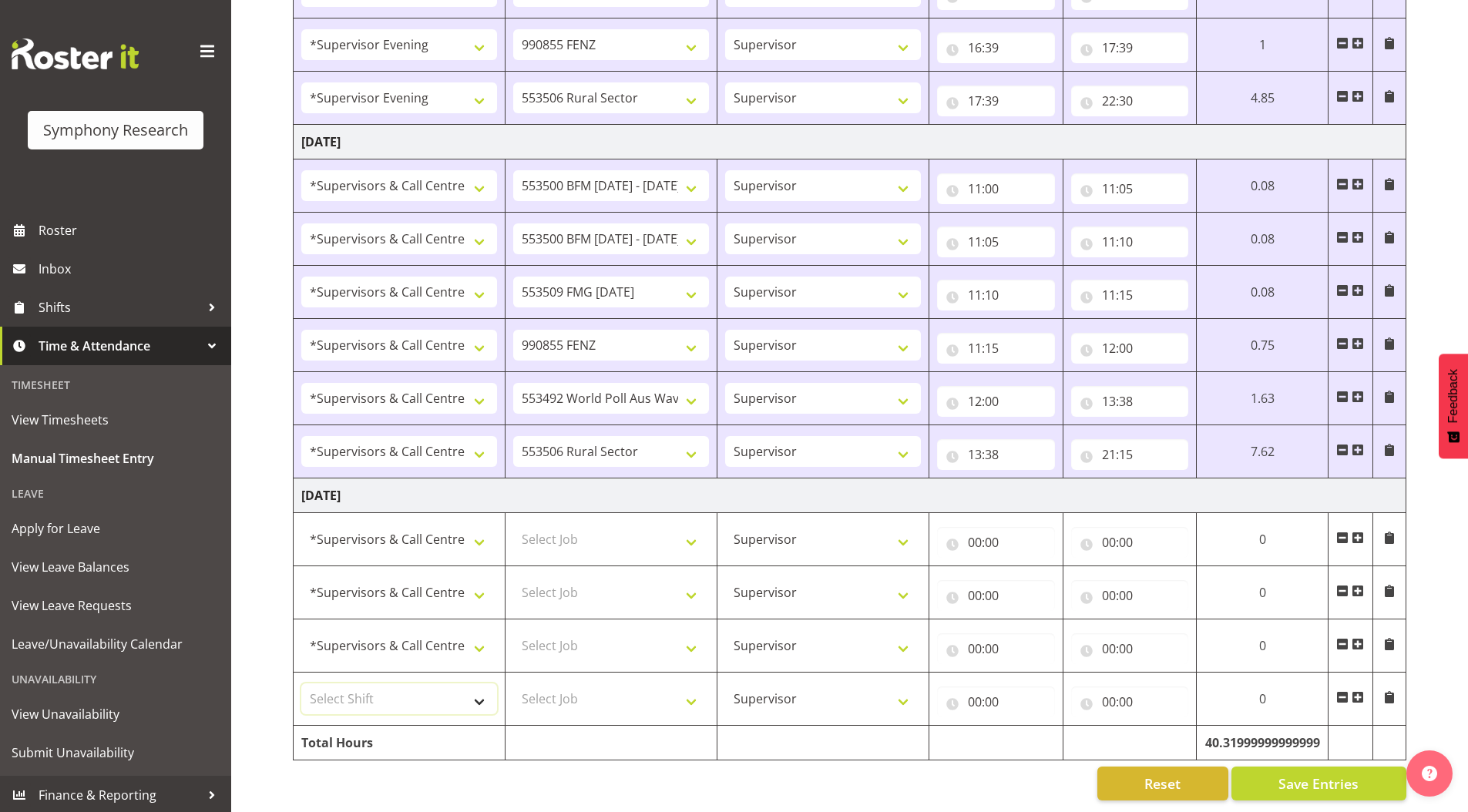
click at [366, 683] on select "Select Shift !!Weekend Residential (Roster IT Shift Label) *Business 9/10am ~ 4…" at bounding box center [399, 699] width 196 height 31
select select "19170"
click at [301, 683] on select "Select Shift !!Weekend Residential (Roster IT Shift Label) *Business 9/10am ~ 4…" at bounding box center [399, 699] width 196 height 31
click at [586, 524] on select "Select Job 550060 IF Admin 553492 World Poll Aus Wave 2 Main 2025 553493 World …" at bounding box center [611, 539] width 196 height 31
select select "10242"
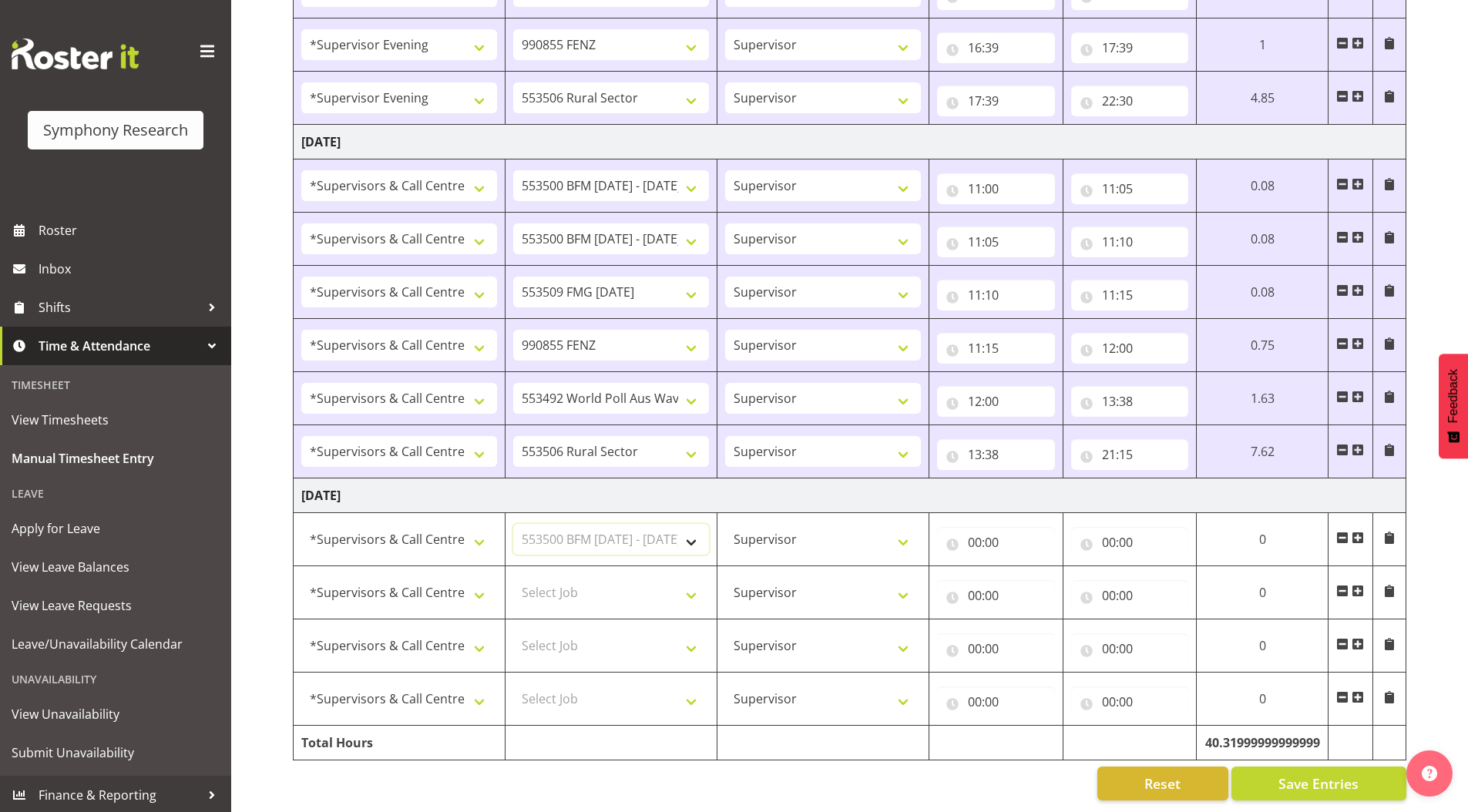
click at [513, 524] on select "Select Job 550060 IF Admin 553492 World Poll Aus Wave 2 Main 2025 553493 World …" at bounding box center [611, 539] width 196 height 31
drag, startPoint x: 554, startPoint y: 592, endPoint x: 555, endPoint y: 569, distance: 23.0
click at [554, 592] on select "Select Job 550060 IF Admin 553492 World Poll Aus Wave 2 Main 2025 553493 World …" at bounding box center [611, 592] width 196 height 31
select select "10242"
click at [513, 577] on select "Select Job 550060 IF Admin 553492 World Poll Aus Wave 2 Main 2025 553493 World …" at bounding box center [611, 592] width 196 height 31
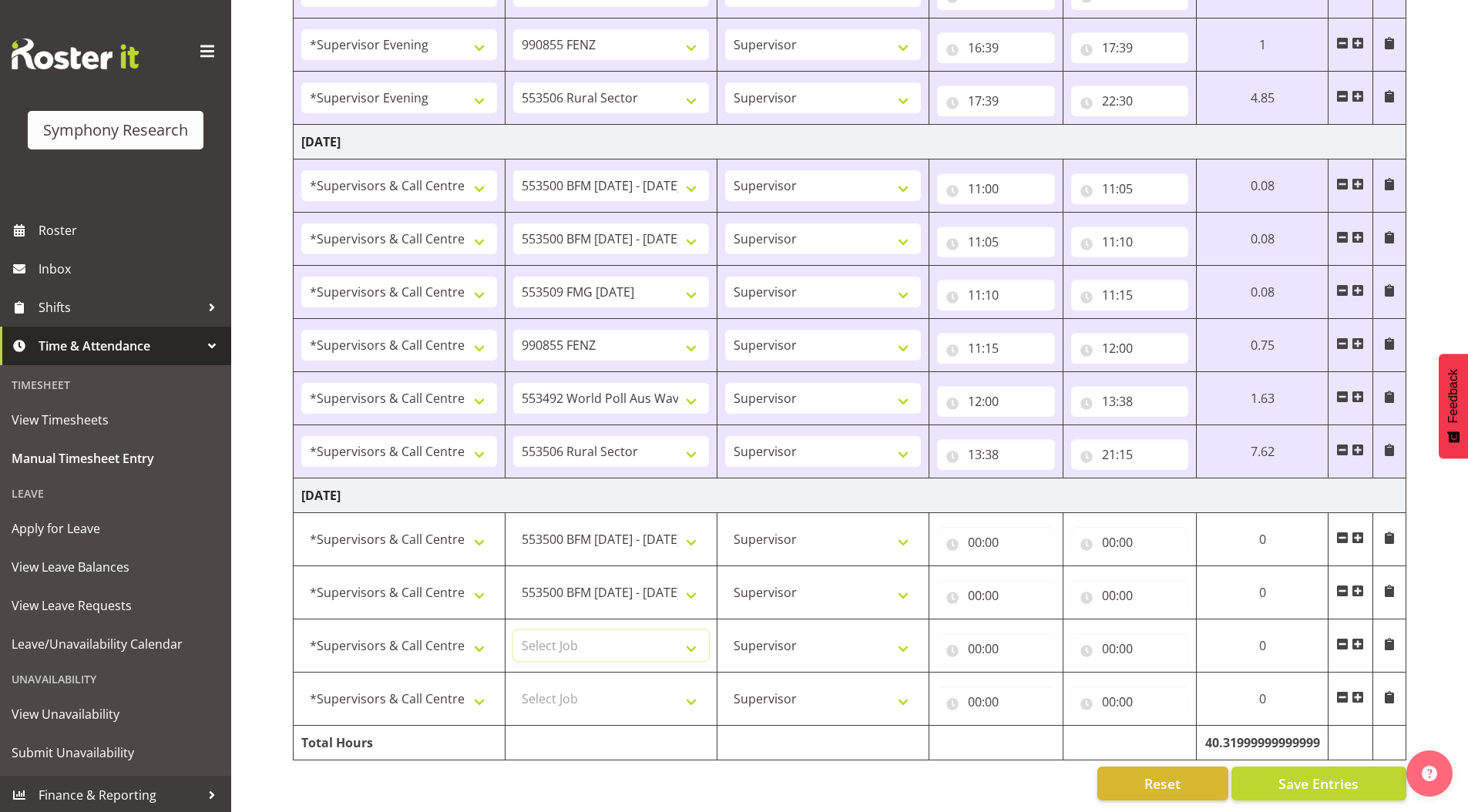
drag, startPoint x: 546, startPoint y: 638, endPoint x: 511, endPoint y: 476, distance: 165.7
click at [546, 638] on select "Select Job 550060 IF Admin 553492 World Poll Aus Wave 2 Main 2025 553493 World …" at bounding box center [611, 646] width 196 height 31
select select "10585"
click at [513, 630] on select "Select Job 550060 IF Admin 553492 World Poll Aus Wave 2 Main 2025 553493 World …" at bounding box center [611, 646] width 196 height 31
click at [1361, 691] on span at bounding box center [1357, 697] width 12 height 12
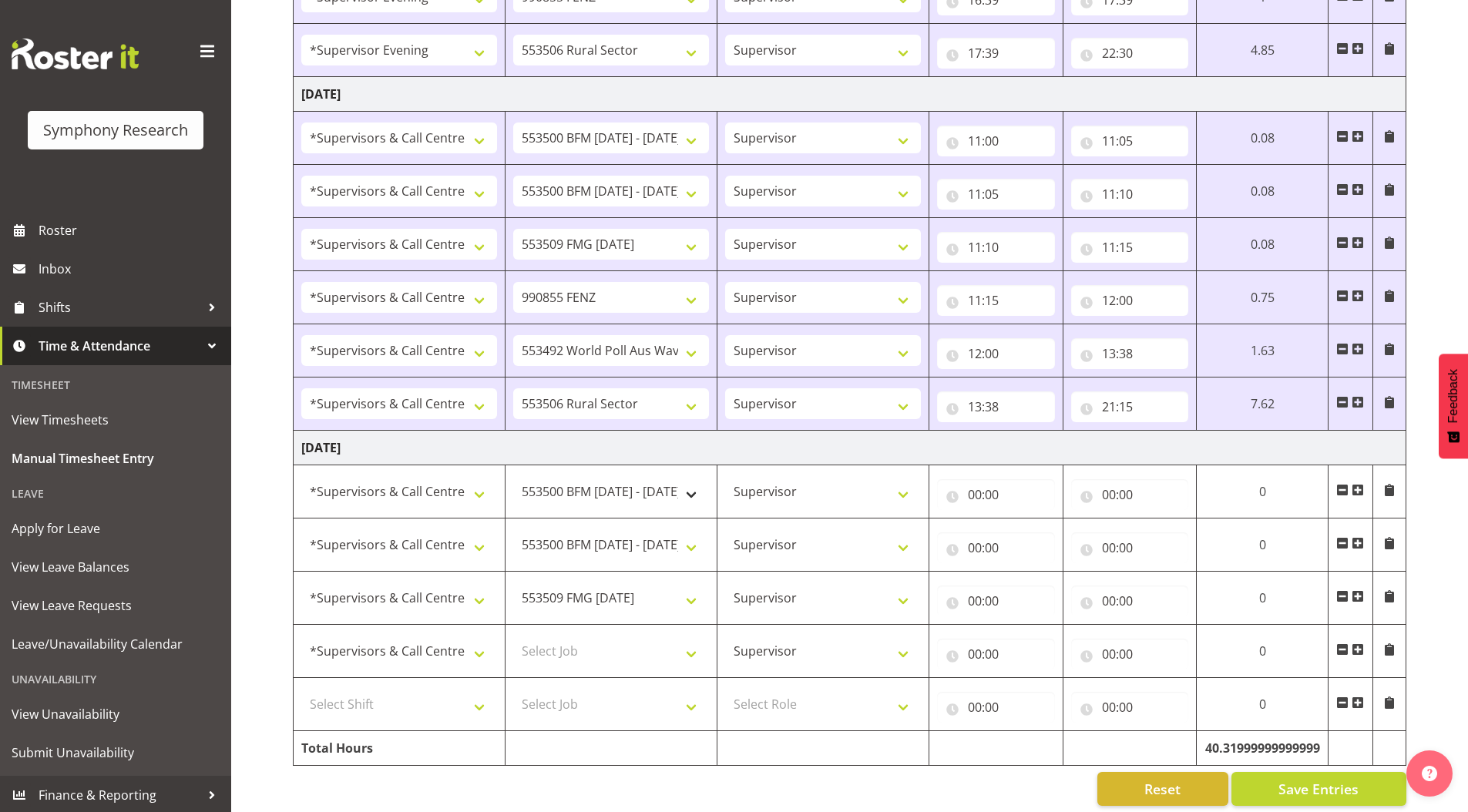
scroll to position [1636, 0]
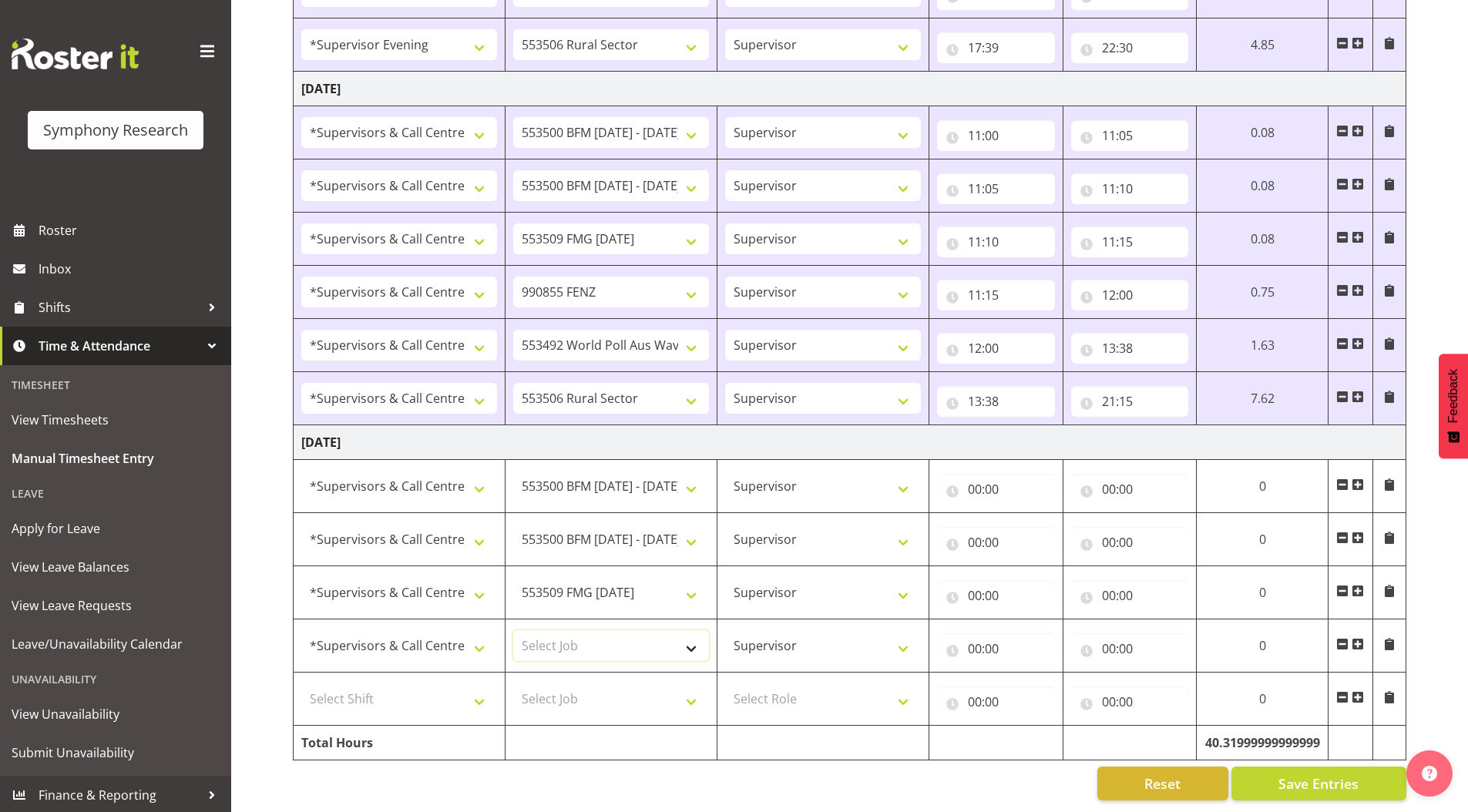
click at [567, 642] on select "Select Job 550060 IF Admin 553492 World Poll Aus Wave 2 Main 2025 553493 World …" at bounding box center [611, 646] width 196 height 31
select select "9636"
click at [513, 630] on select "Select Job 550060 IF Admin 553492 World Poll Aus Wave 2 Main 2025 553493 World …" at bounding box center [611, 646] width 196 height 31
click at [565, 689] on select "Select Job 550060 IF Admin 553492 World Poll Aus Wave 2 Main 2025 553493 World …" at bounding box center [611, 699] width 196 height 31
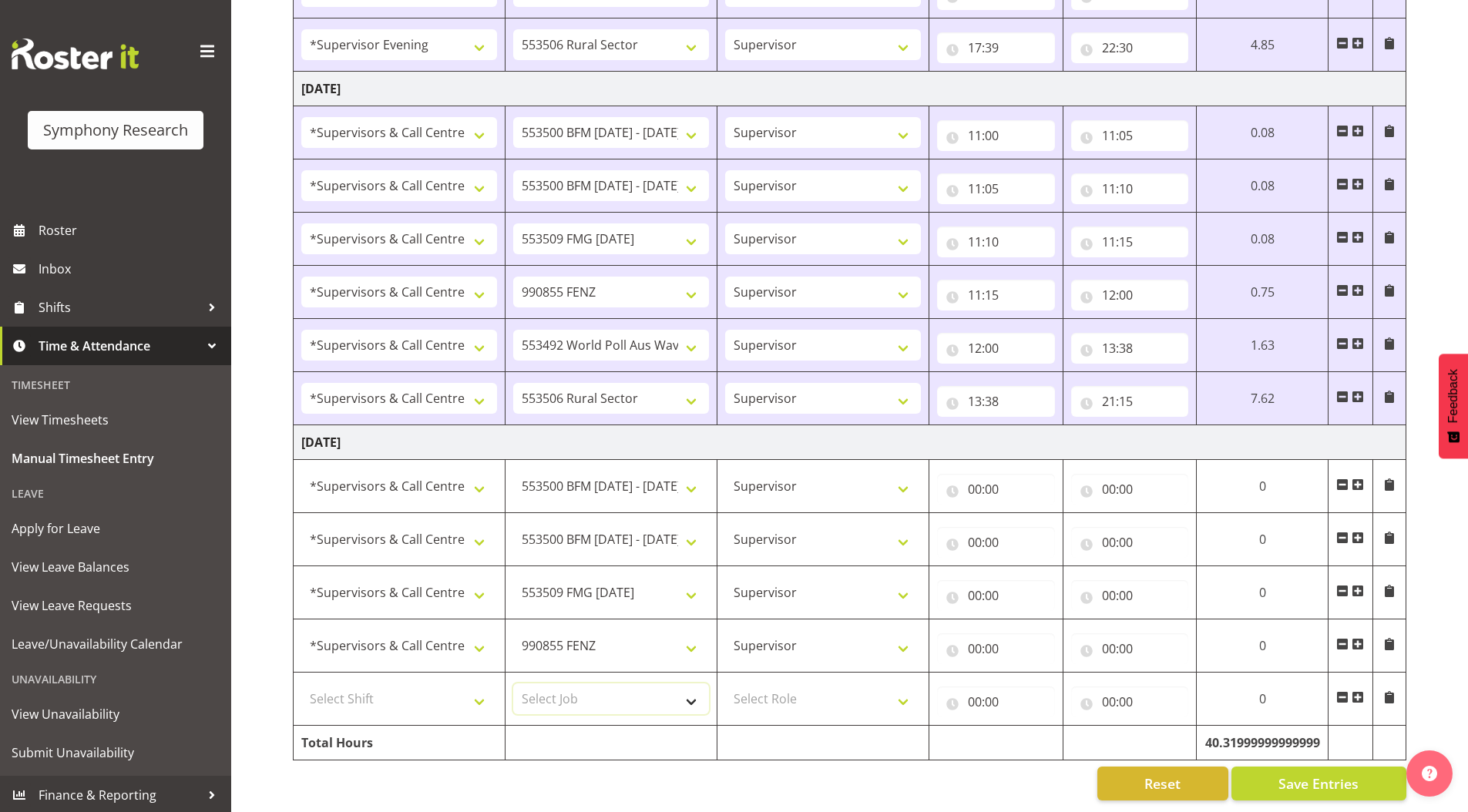
click at [556, 693] on select "Select Job 550060 IF Admin 553492 World Poll Aus Wave 2 Main 2025 553493 World …" at bounding box center [611, 699] width 196 height 31
select select "10587"
click at [513, 683] on select "Select Job 550060 IF Admin 553492 World Poll Aus Wave 2 Main 2025 553493 World …" at bounding box center [611, 699] width 196 height 31
click at [763, 683] on select "Select Role Supervisor Briefing Interviewing" at bounding box center [823, 699] width 196 height 31
select select "45"
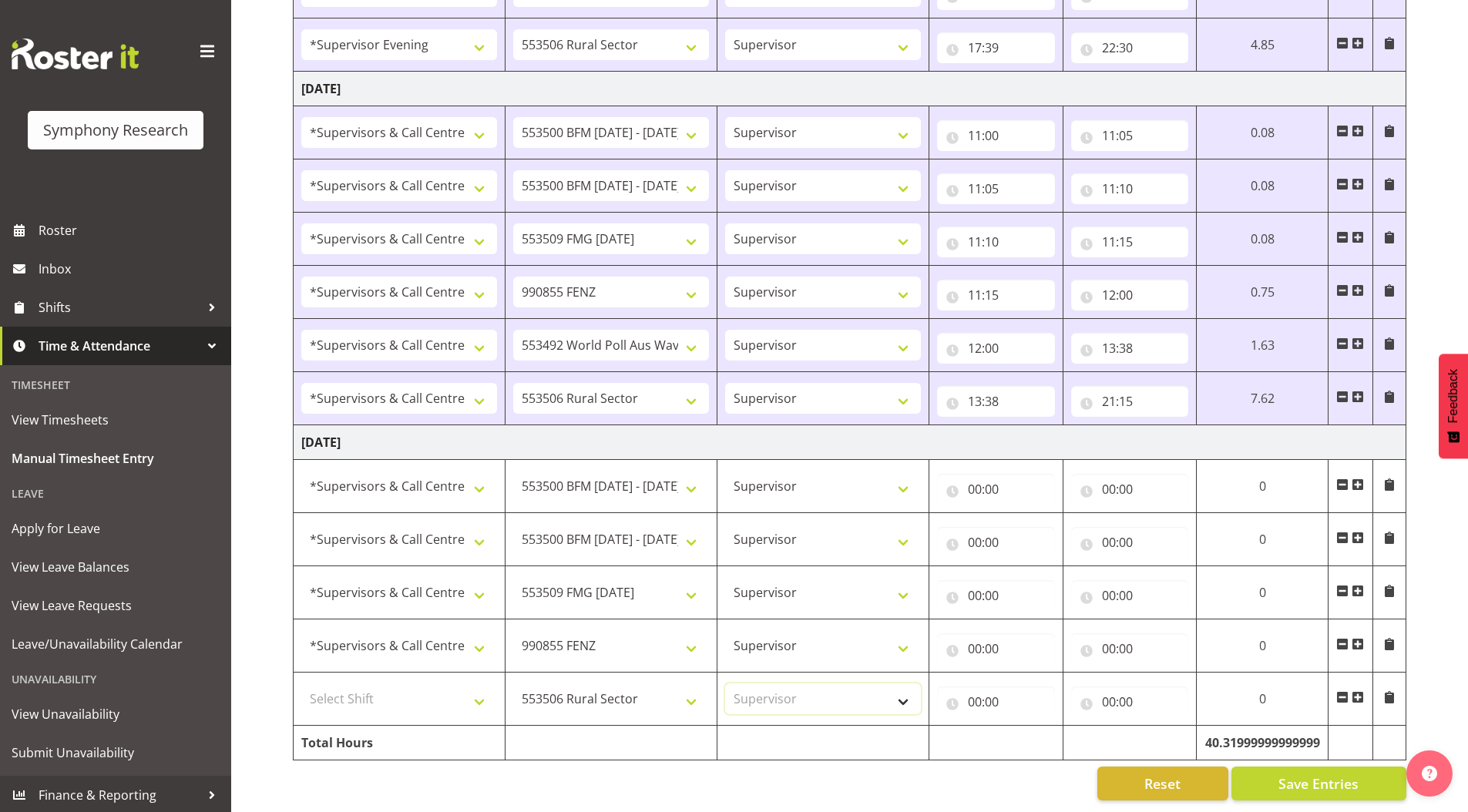
click at [725, 683] on select "Select Role Supervisor Briefing Interviewing" at bounding box center [823, 699] width 196 height 31
drag, startPoint x: 338, startPoint y: 691, endPoint x: 337, endPoint y: 676, distance: 15.0
click at [338, 691] on select "Select Shift !!Weekend Residential (Roster IT Shift Label) *Business 9/10am ~ 4…" at bounding box center [399, 699] width 196 height 31
select select "19170"
click at [301, 683] on select "Select Shift !!Weekend Residential (Roster IT Shift Label) *Business 9/10am ~ 4…" at bounding box center [399, 699] width 196 height 31
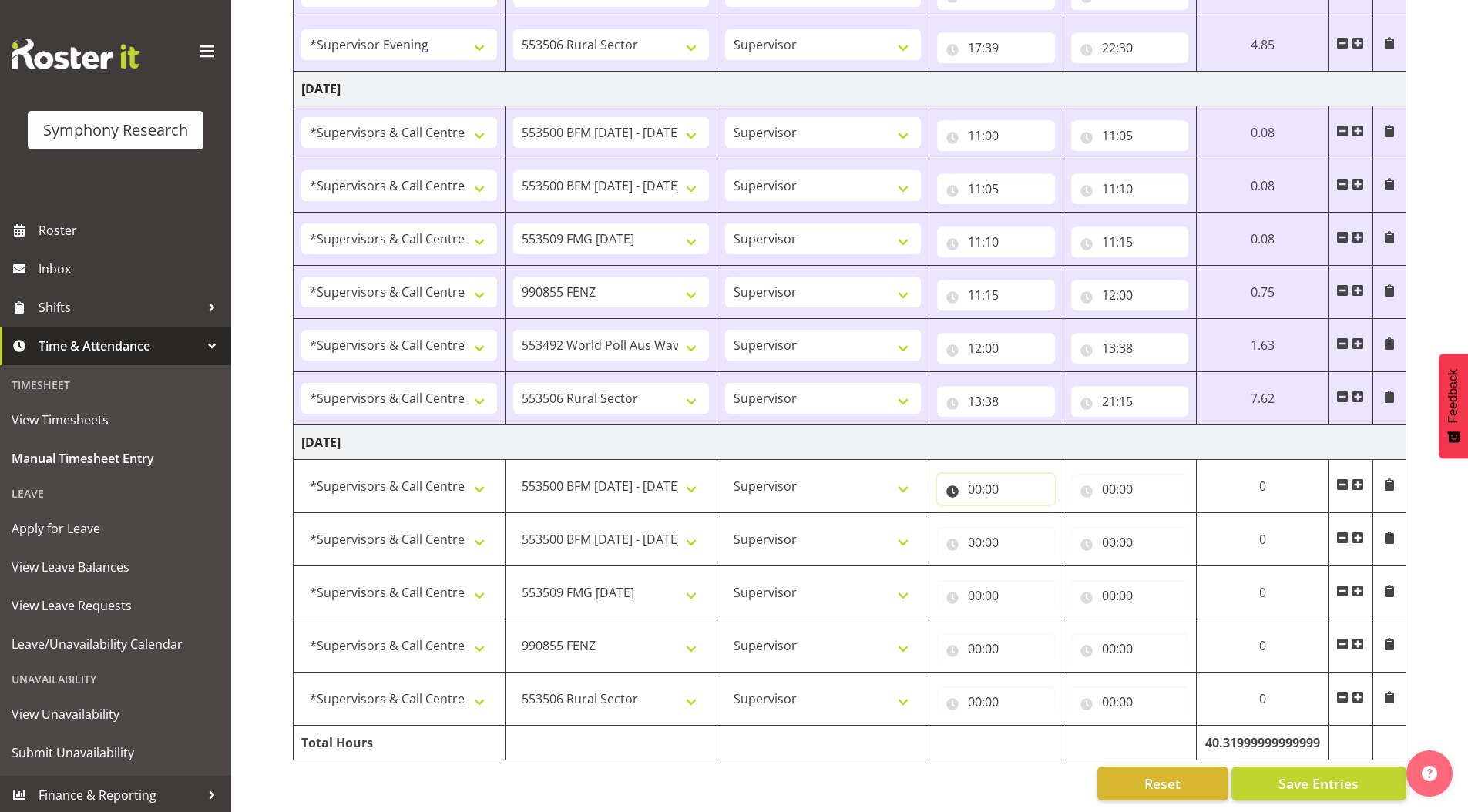
click at [970, 479] on input "00:00" at bounding box center [996, 489] width 118 height 31
drag, startPoint x: 1035, startPoint y: 521, endPoint x: 1024, endPoint y: 518, distance: 11.4
click at [1035, 521] on select "00 01 02 03 04 05 06 07 08 09 10 11 12 13 14 15 16 17 18 19 20 21 22 23" at bounding box center [1042, 529] width 35 height 31
select select "11"
click at [1025, 514] on select "00 01 02 03 04 05 06 07 08 09 10 11 12 13 14 15 16 17 18 19 20 21 22 23" at bounding box center [1042, 529] width 35 height 31
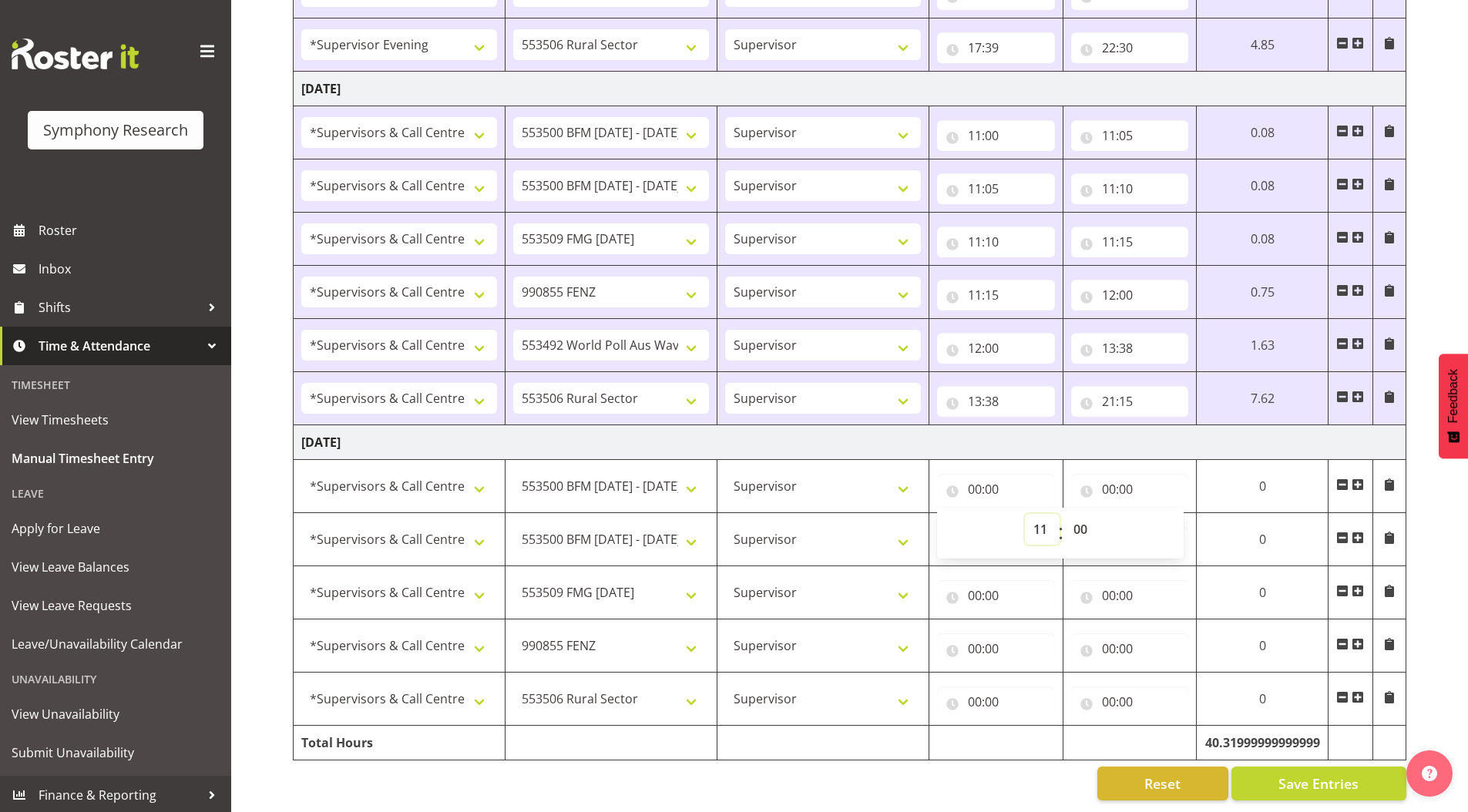
type input "11:00"
click at [1109, 476] on input "00:00" at bounding box center [1130, 489] width 118 height 31
drag, startPoint x: 1175, startPoint y: 522, endPoint x: 1152, endPoint y: 514, distance: 24.4
click at [1175, 522] on select "00 01 02 03 04 05 06 07 08 09 10 11 12 13 14 15 16 17 18 19 20 21 22 23" at bounding box center [1176, 529] width 35 height 31
select select "11"
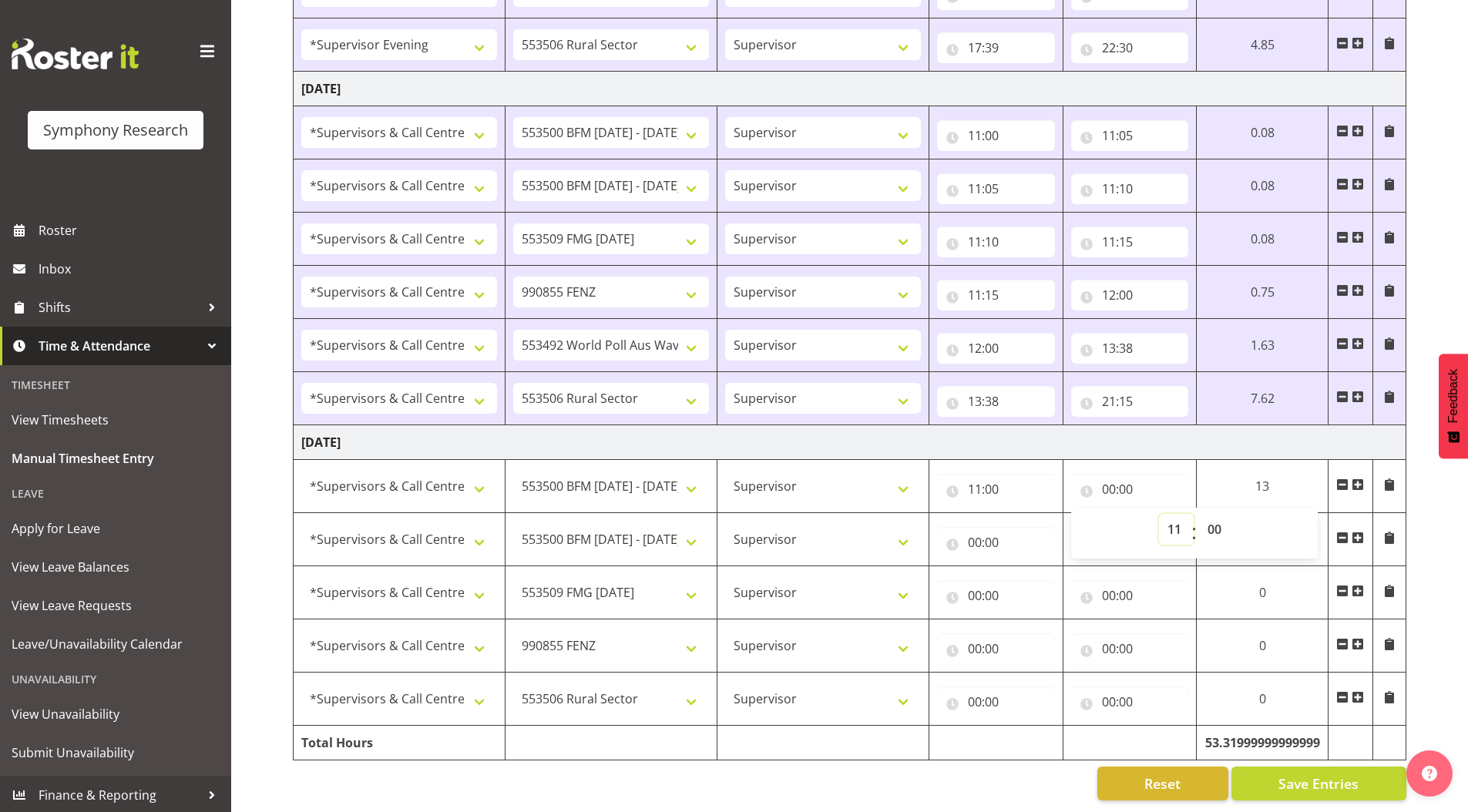
click at [1158, 514] on select "00 01 02 03 04 05 06 07 08 09 10 11 12 13 14 15 16 17 18 19 20 21 22 23" at bounding box center [1176, 529] width 35 height 31
type input "11:00"
click at [1216, 514] on select "00 01 02 03 04 05 06 07 08 09 10 11 12 13 14 15 16 17 18 19 20 21 22 23 24 25 2…" at bounding box center [1216, 529] width 35 height 31
select select "5"
click at [1199, 514] on select "00 01 02 03 04 05 06 07 08 09 10 11 12 13 14 15 16 17 18 19 20 21 22 23 24 25 2…" at bounding box center [1216, 529] width 35 height 31
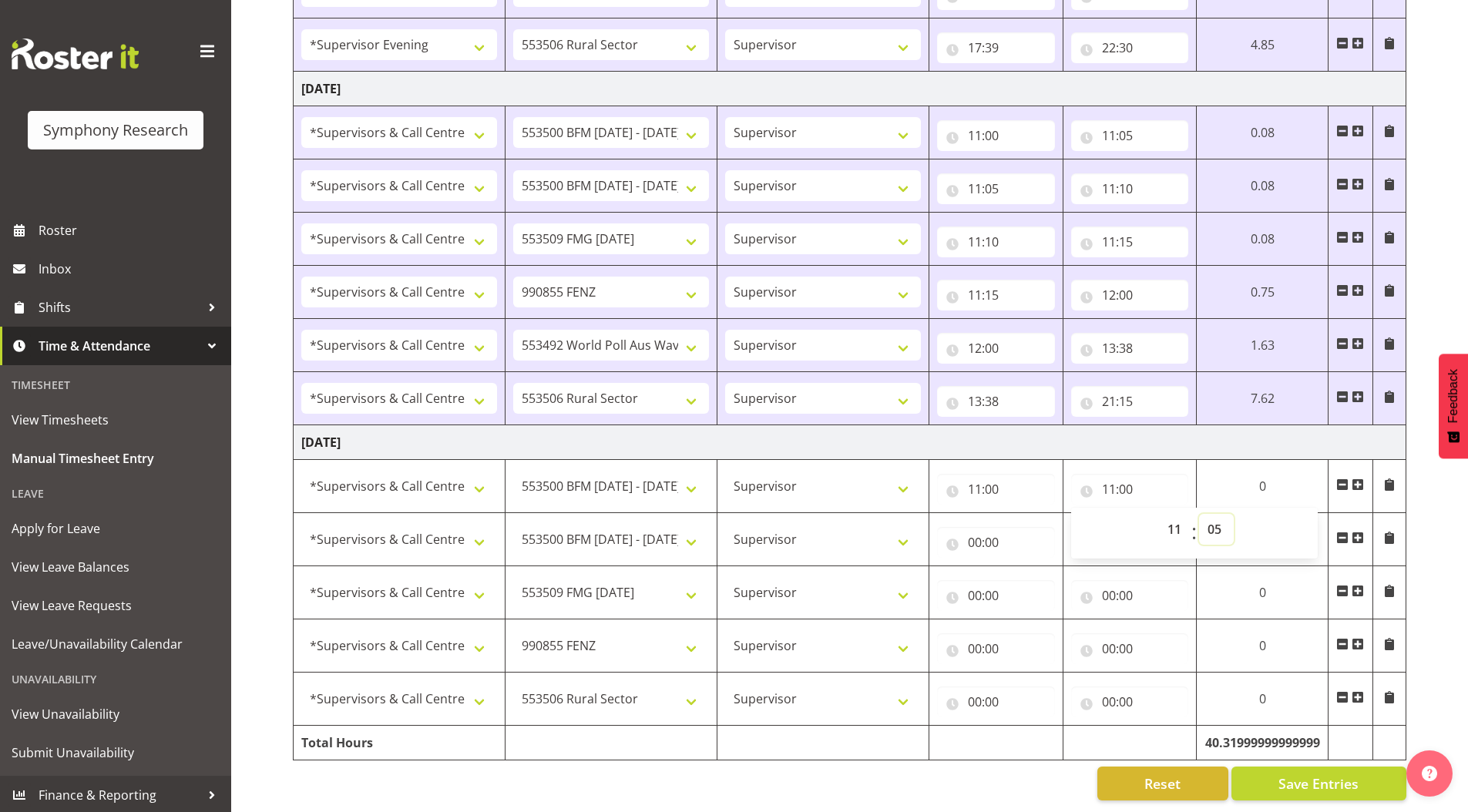
type input "11:05"
click at [969, 529] on input "00:00" at bounding box center [996, 542] width 118 height 31
drag, startPoint x: 1034, startPoint y: 569, endPoint x: 1034, endPoint y: 555, distance: 14.0
click at [1034, 569] on select "00 01 02 03 04 05 06 07 08 09 10 11 12 13 14 15 16 17 18 19 20 21 22 23" at bounding box center [1042, 582] width 35 height 31
select select "11"
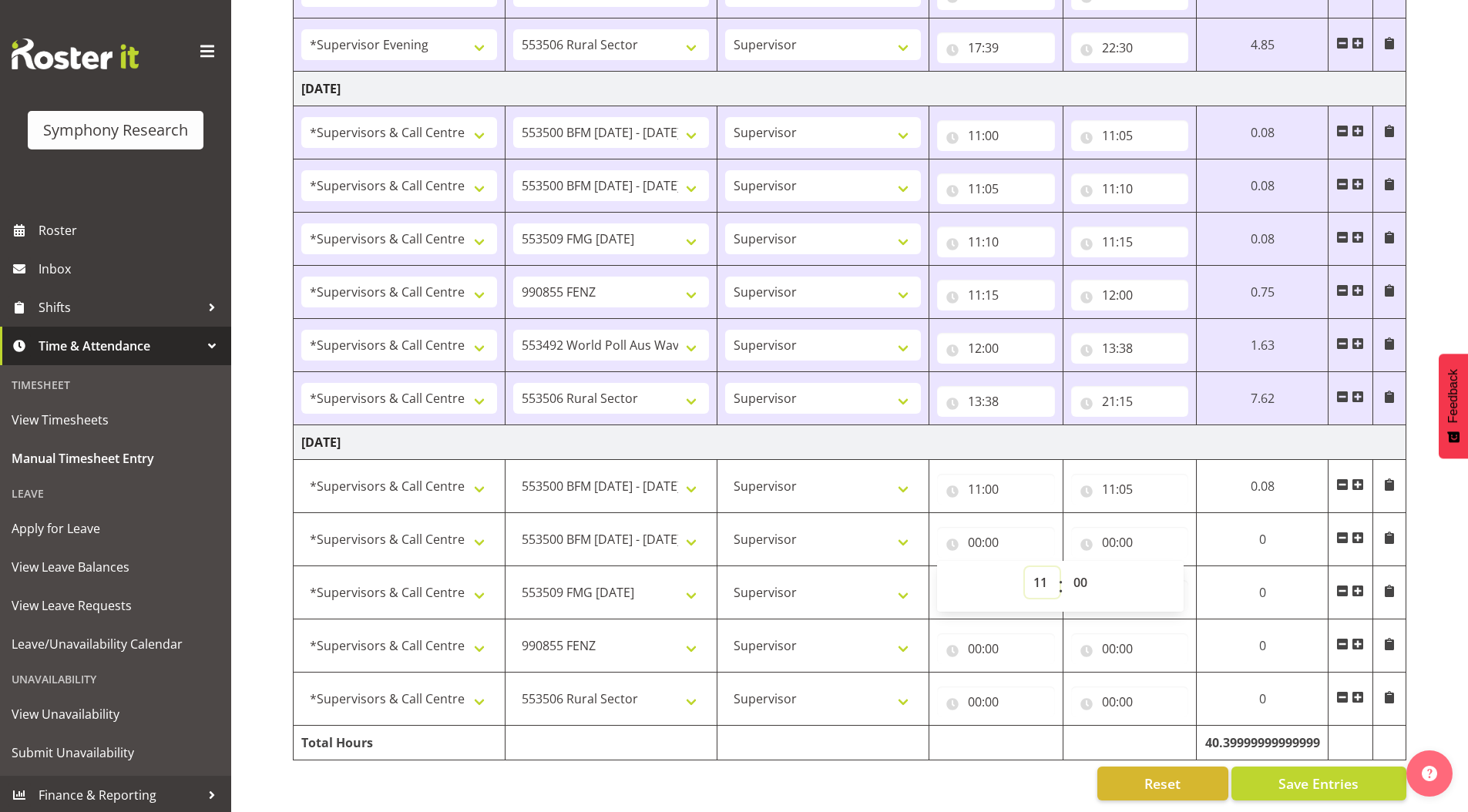
click at [1025, 567] on select "00 01 02 03 04 05 06 07 08 09 10 11 12 13 14 15 16 17 18 19 20 21 22 23" at bounding box center [1042, 582] width 35 height 31
type input "11:00"
drag, startPoint x: 1080, startPoint y: 573, endPoint x: 1081, endPoint y: 563, distance: 10.0
click at [1081, 572] on select "00 01 02 03 04 05 06 07 08 09 10 11 12 13 14 15 16 17 18 19 20 21 22 23 24 25 2…" at bounding box center [1082, 582] width 35 height 31
select select "5"
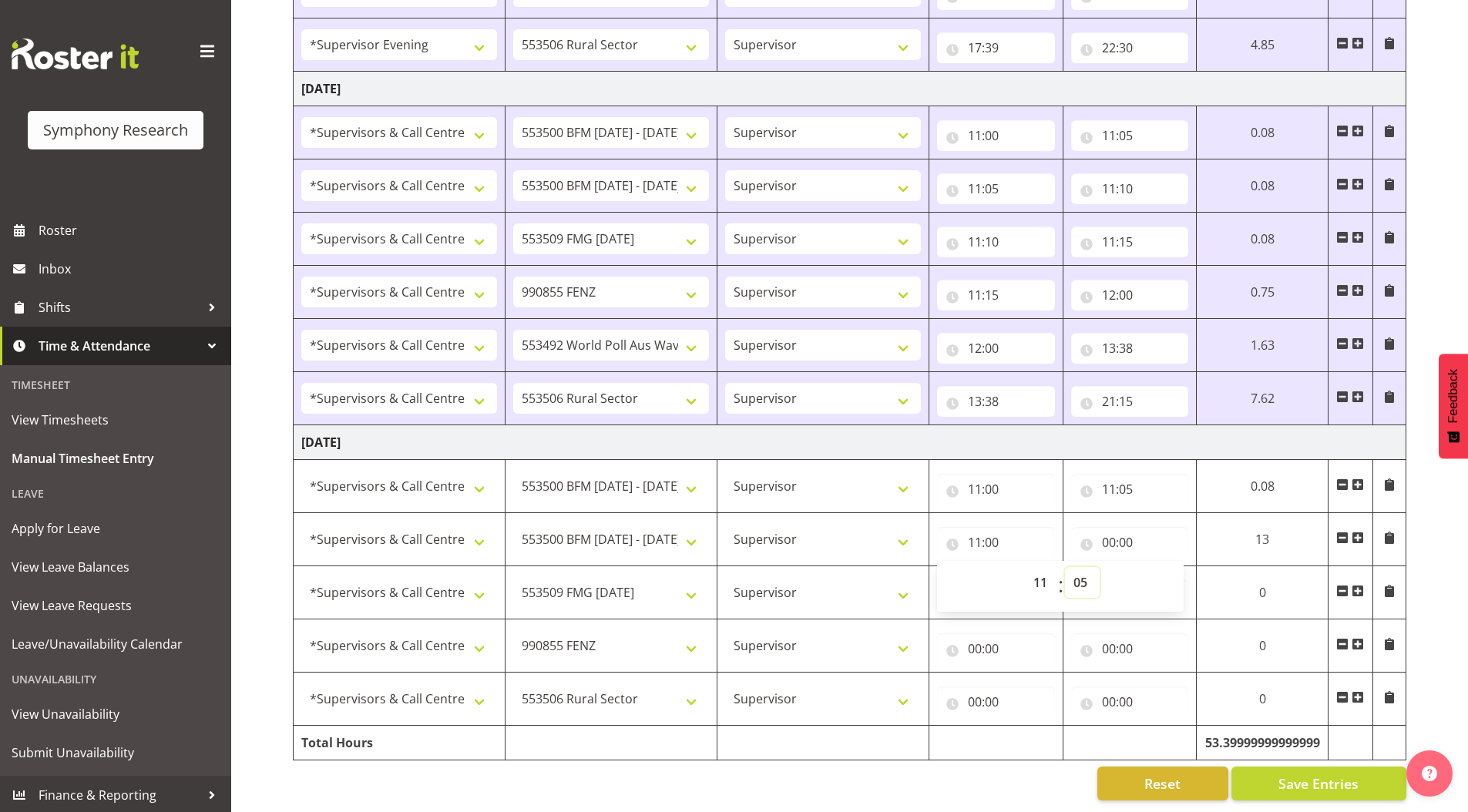
click at [1065, 567] on select "00 01 02 03 04 05 06 07 08 09 10 11 12 13 14 15 16 17 18 19 20 21 22 23 24 25 2…" at bounding box center [1082, 582] width 35 height 31
type input "11:05"
click at [1112, 527] on input "00:00" at bounding box center [1130, 542] width 118 height 31
click at [1182, 570] on select "00 01 02 03 04 05 06 07 08 09 10 11 12 13 14 15 16 17 18 19 20 21 22 23" at bounding box center [1176, 582] width 35 height 31
select select "11"
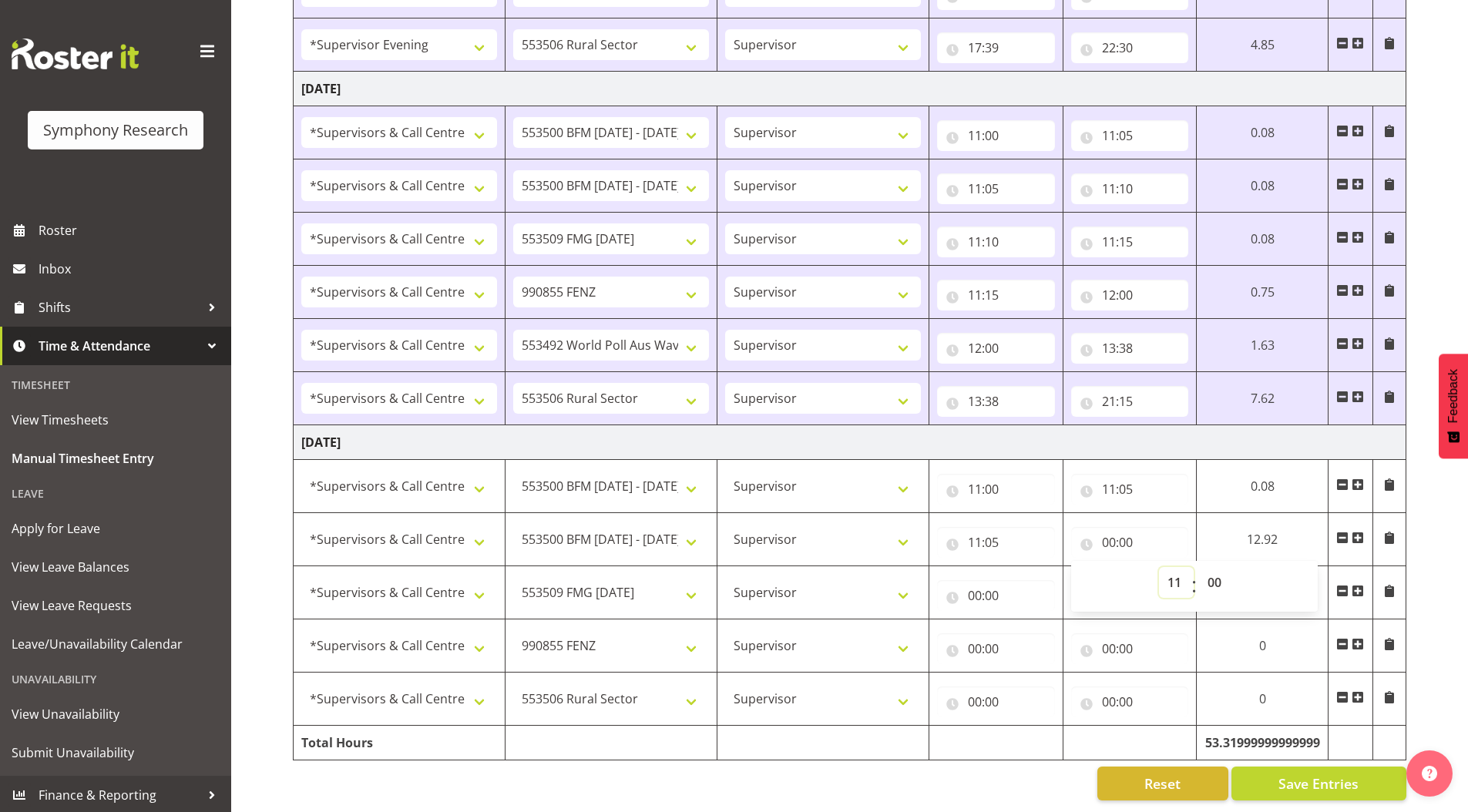
click at [1194, 567] on select "00 01 02 03 04 05 06 07 08 09 10 11 12 13 14 15 16 17 18 19 20 21 22 23" at bounding box center [1176, 582] width 35 height 31
type input "11:00"
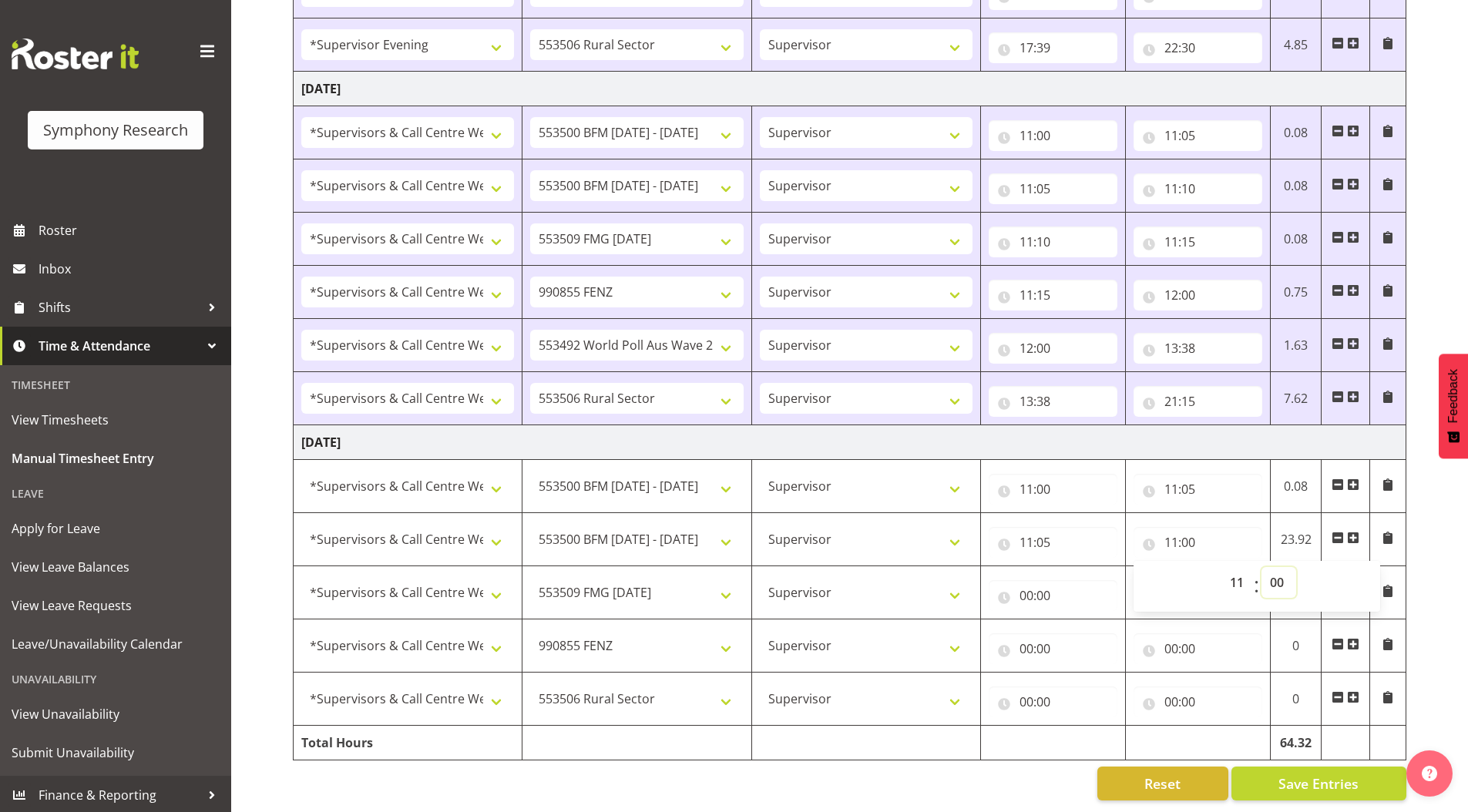
click at [1283, 569] on select "00 01 02 03 04 05 06 07 08 09 10 11 12 13 14 15 16 17 18 19 20 21 22 23 24 25 2…" at bounding box center [1279, 582] width 35 height 31
select select "10"
click at [1261, 567] on select "00 01 02 03 04 05 06 07 08 09 10 11 12 13 14 15 16 17 18 19 20 21 22 23 24 25 2…" at bounding box center [1279, 582] width 35 height 31
type input "11:10"
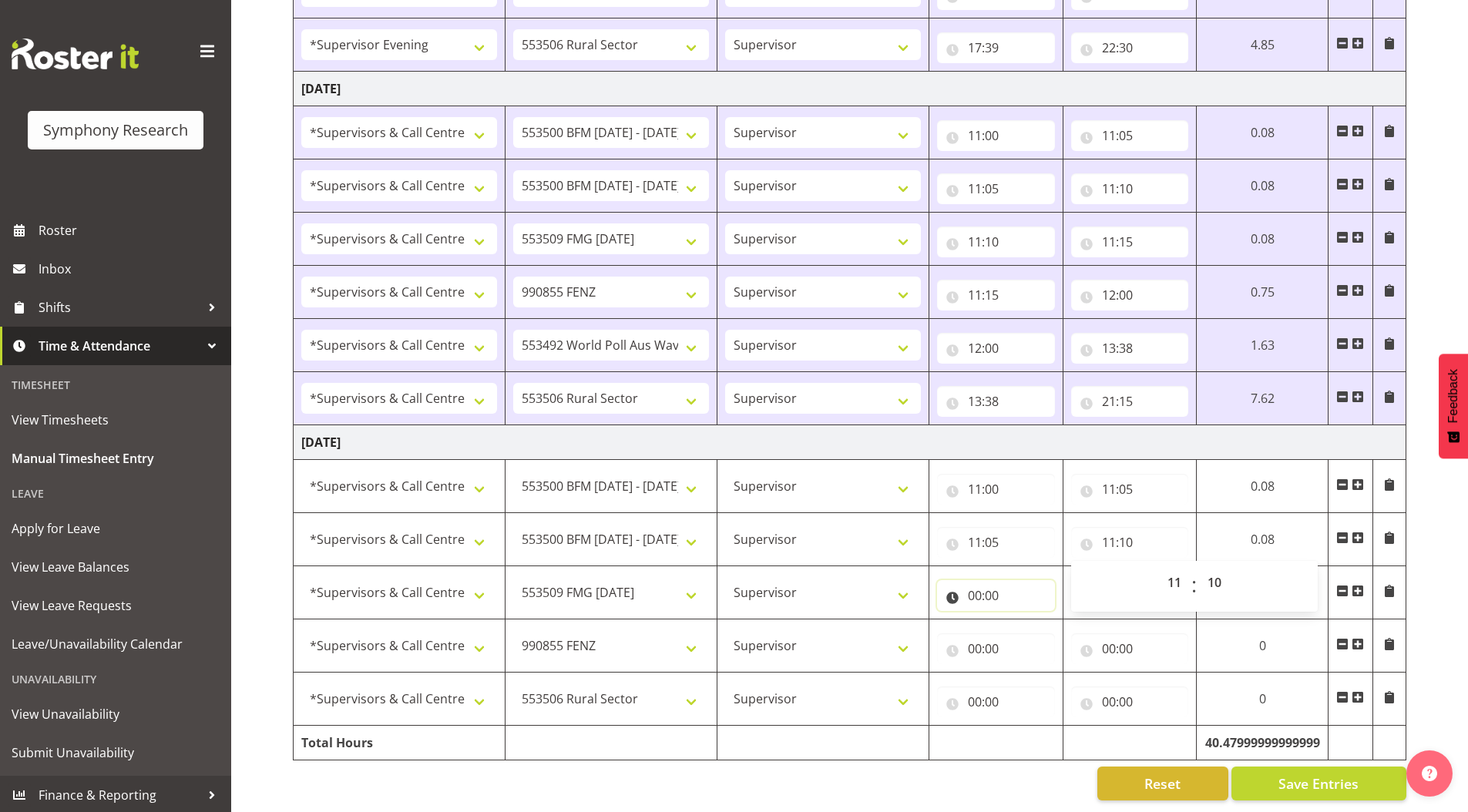
click at [969, 588] on input "00:00" at bounding box center [996, 596] width 118 height 31
click at [1038, 626] on select "00 01 02 03 04 05 06 07 08 09 10 11 12 13 14 15 16 17 18 19 20 21 22 23" at bounding box center [1042, 635] width 35 height 31
select select "11"
click at [1025, 620] on select "00 01 02 03 04 05 06 07 08 09 10 11 12 13 14 15 16 17 18 19 20 21 22 23" at bounding box center [1042, 635] width 35 height 31
type input "11:00"
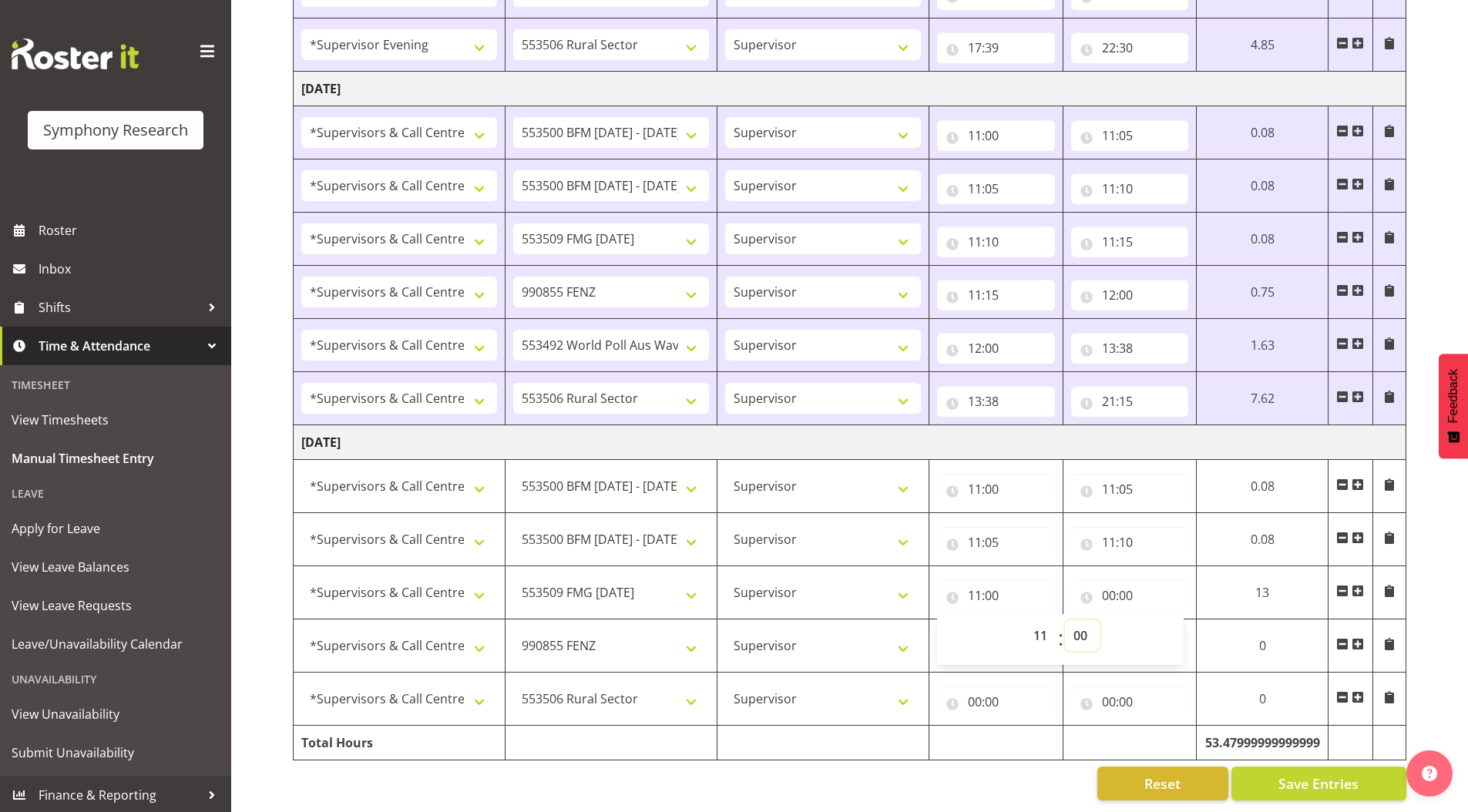
click at [1082, 623] on select "00 01 02 03 04 05 06 07 08 09 10 11 12 13 14 15 16 17 18 19 20 21 22 23 24 25 2…" at bounding box center [1082, 635] width 35 height 31
select select "10"
click at [1065, 620] on select "00 01 02 03 04 05 06 07 08 09 10 11 12 13 14 15 16 17 18 19 20 21 22 23 24 25 2…" at bounding box center [1082, 635] width 35 height 31
type input "11:10"
click at [1107, 586] on input "00:00" at bounding box center [1130, 596] width 118 height 31
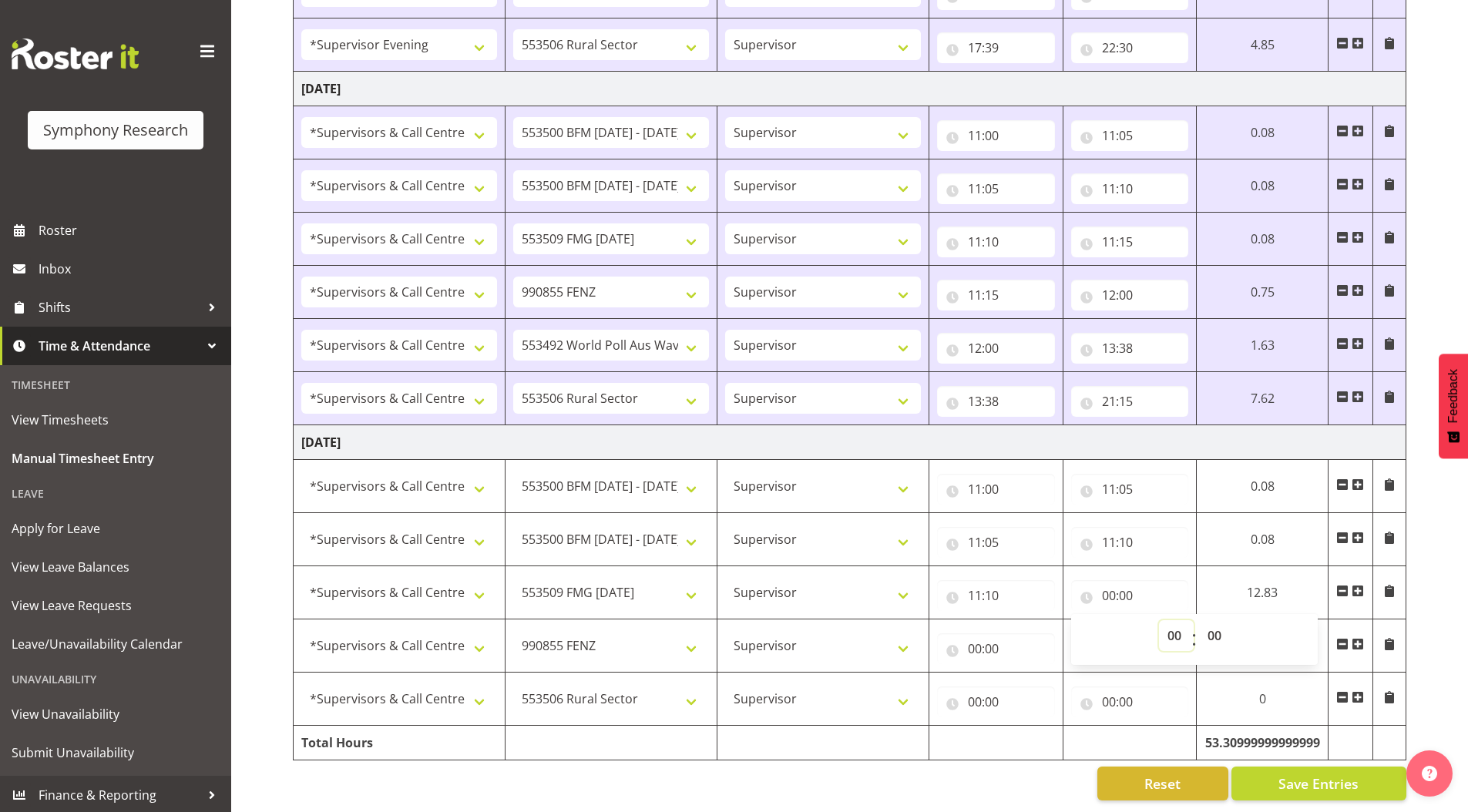
click at [1171, 627] on select "00 01 02 03 04 05 06 07 08 09 10 11 12 13 14 15 16 17 18 19 20 21 22 23" at bounding box center [1176, 635] width 35 height 31
select select "11"
click at [1158, 620] on select "00 01 02 03 04 05 06 07 08 09 10 11 12 13 14 15 16 17 18 19 20 21 22 23" at bounding box center [1176, 635] width 35 height 31
type input "11:00"
drag, startPoint x: 1215, startPoint y: 623, endPoint x: 1214, endPoint y: 613, distance: 10.0
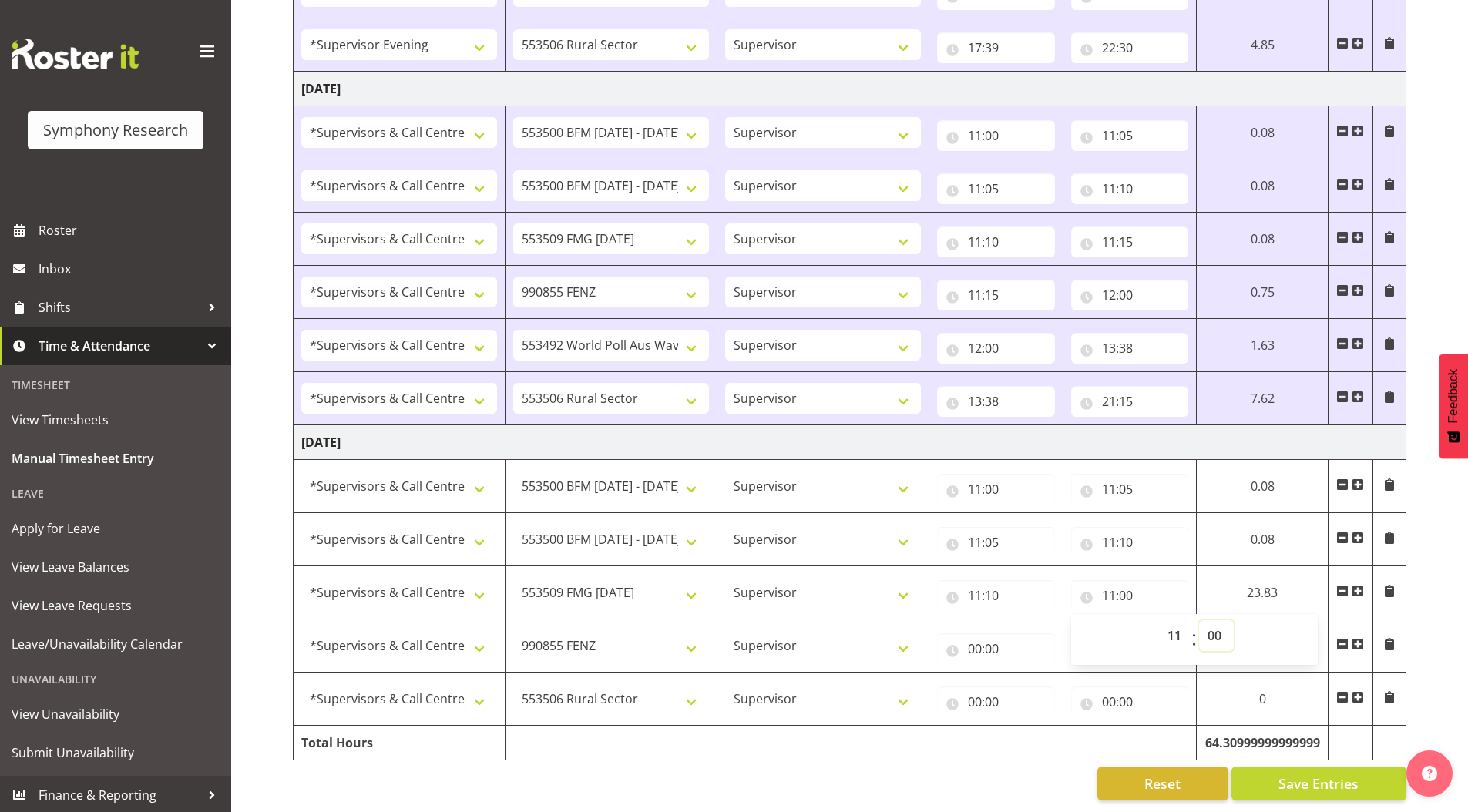
click at [1215, 623] on select "00 01 02 03 04 05 06 07 08 09 10 11 12 13 14 15 16 17 18 19 20 21 22 23 24 25 2…" at bounding box center [1216, 635] width 35 height 31
select select "15"
click at [1199, 620] on select "00 01 02 03 04 05 06 07 08 09 10 11 12 13 14 15 16 17 18 19 20 21 22 23 24 25 2…" at bounding box center [1216, 635] width 35 height 31
type input "11:15"
click at [973, 638] on input "00:00" at bounding box center [996, 649] width 118 height 31
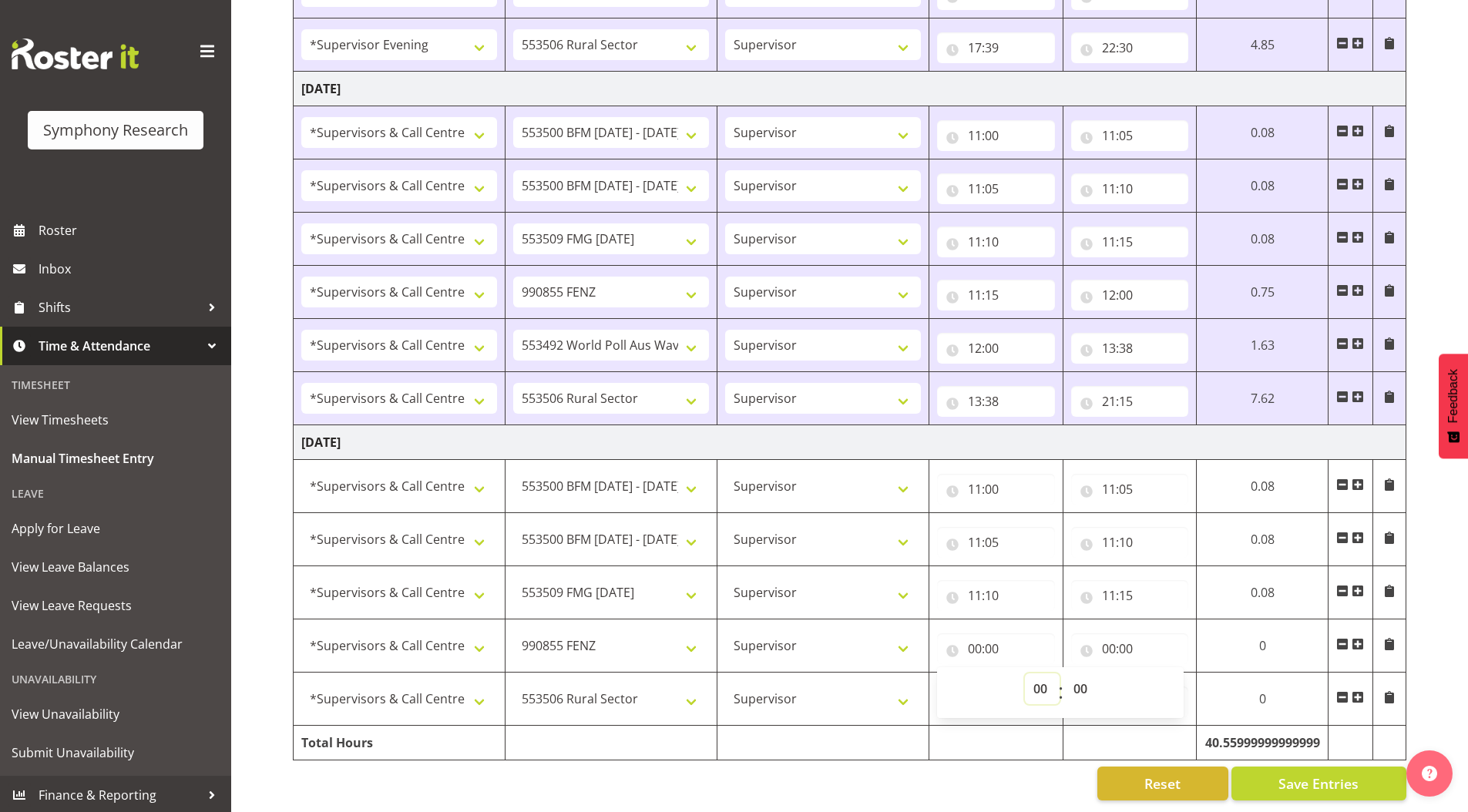
click at [1035, 687] on select "00 01 02 03 04 05 06 07 08 09 10 11 12 13 14 15 16 17 18 19 20 21 22 23" at bounding box center [1042, 689] width 35 height 31
select select "11"
click at [1025, 674] on select "00 01 02 03 04 05 06 07 08 09 10 11 12 13 14 15 16 17 18 19 20 21 22 23" at bounding box center [1042, 689] width 35 height 31
type input "11:00"
click at [1072, 677] on select "00 01 02 03 04 05 06 07 08 09 10 11 12 13 14 15 16 17 18 19 20 21 22 23 24 25 2…" at bounding box center [1082, 689] width 35 height 31
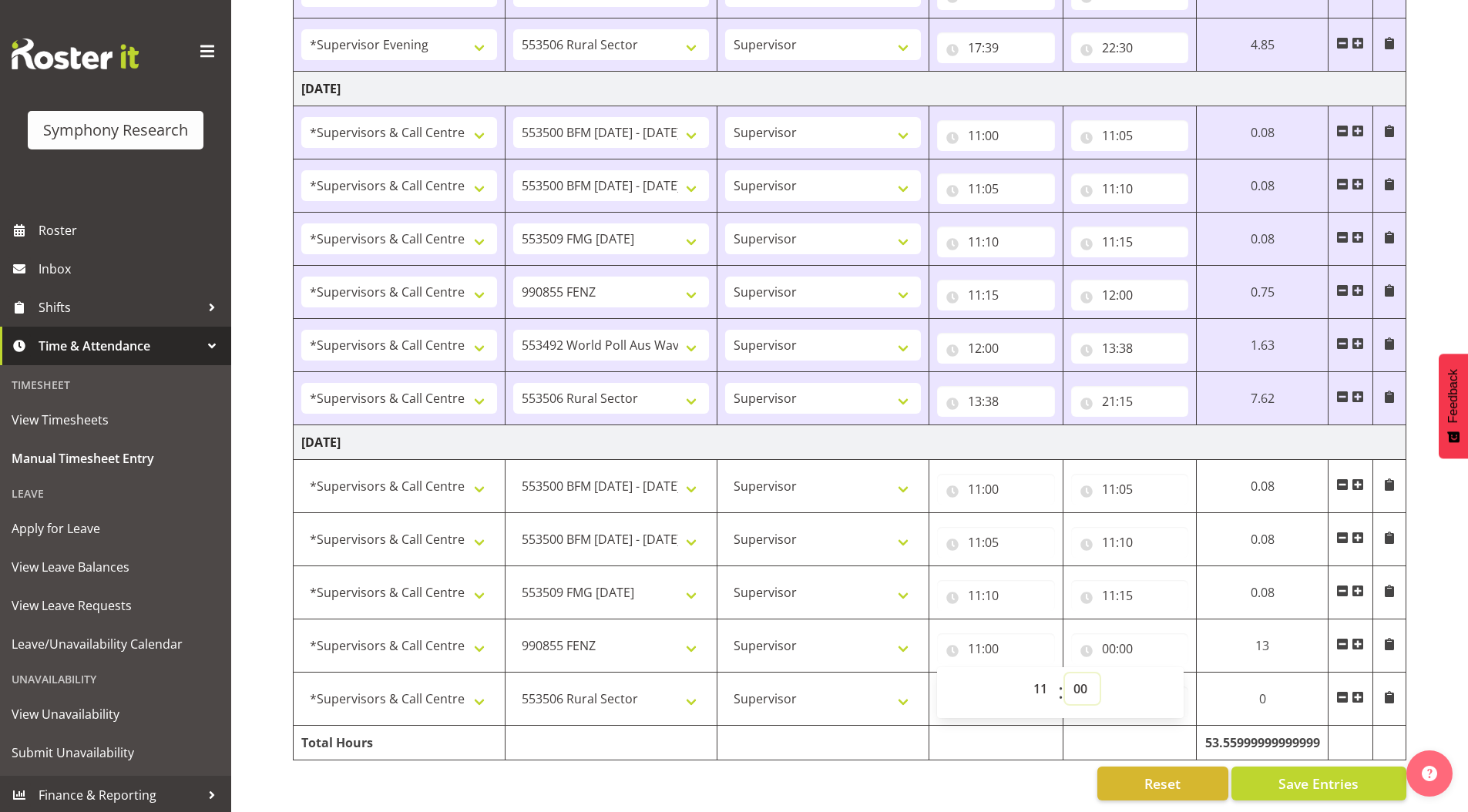
select select "15"
click at [1065, 674] on select "00 01 02 03 04 05 06 07 08 09 10 11 12 13 14 15 16 17 18 19 20 21 22 23 24 25 2…" at bounding box center [1082, 689] width 35 height 31
type input "11:15"
click at [1108, 638] on input "00:00" at bounding box center [1130, 649] width 118 height 31
drag, startPoint x: 1171, startPoint y: 676, endPoint x: 1171, endPoint y: 666, distance: 10.0
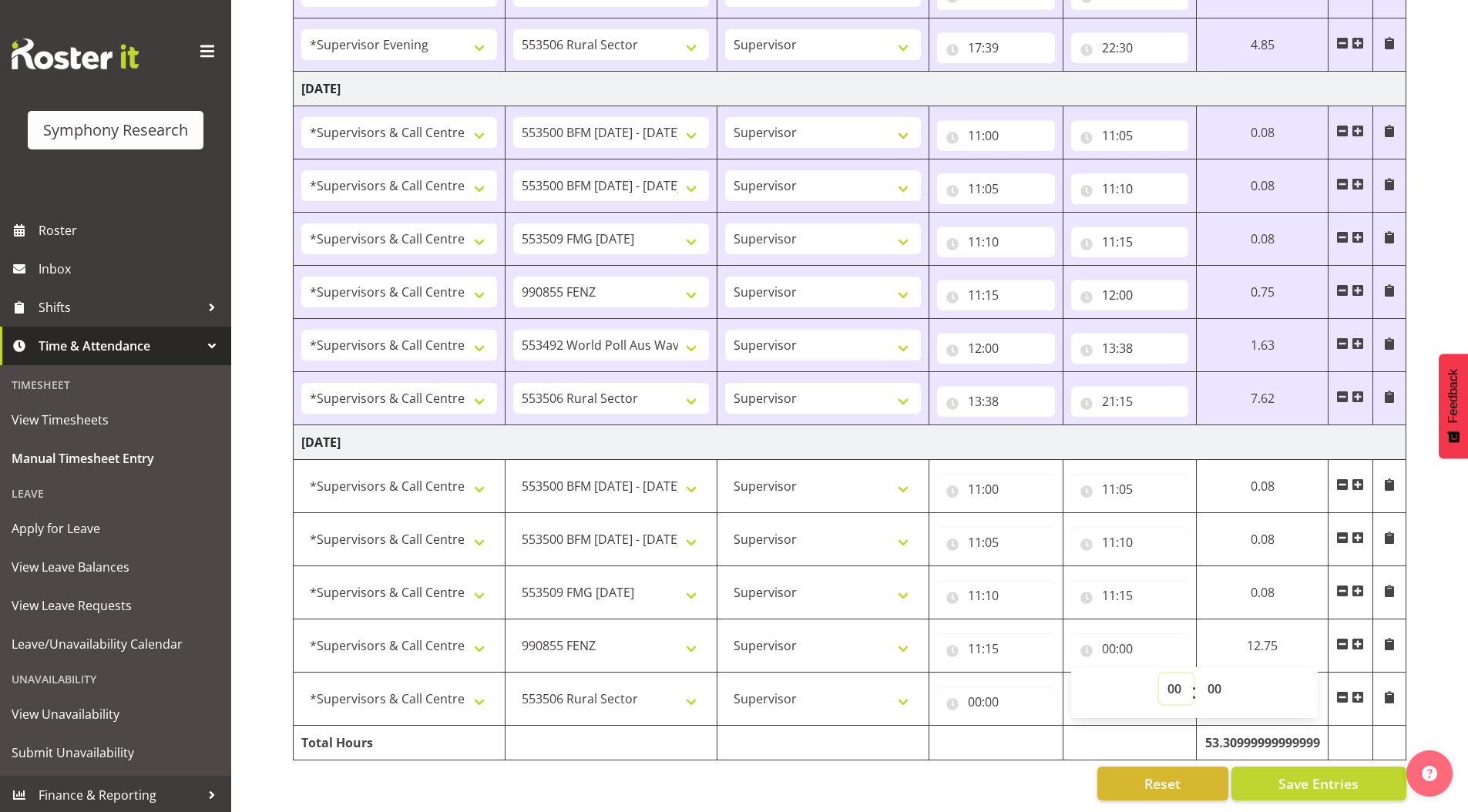
click at [1171, 676] on select "00 01 02 03 04 05 06 07 08 09 10 11 12 13 14 15 16 17 18 19 20 21 22 23" at bounding box center [1176, 689] width 35 height 31
select select "11"
click at [1158, 674] on select "00 01 02 03 04 05 06 07 08 09 10 11 12 13 14 15 16 17 18 19 20 21 22 23" at bounding box center [1176, 689] width 35 height 31
type input "11:00"
click at [1214, 677] on select "00 01 02 03 04 05 06 07 08 09 10 11 12 13 14 15 16 17 18 19 20 21 22 23 24 25 2…" at bounding box center [1216, 689] width 35 height 31
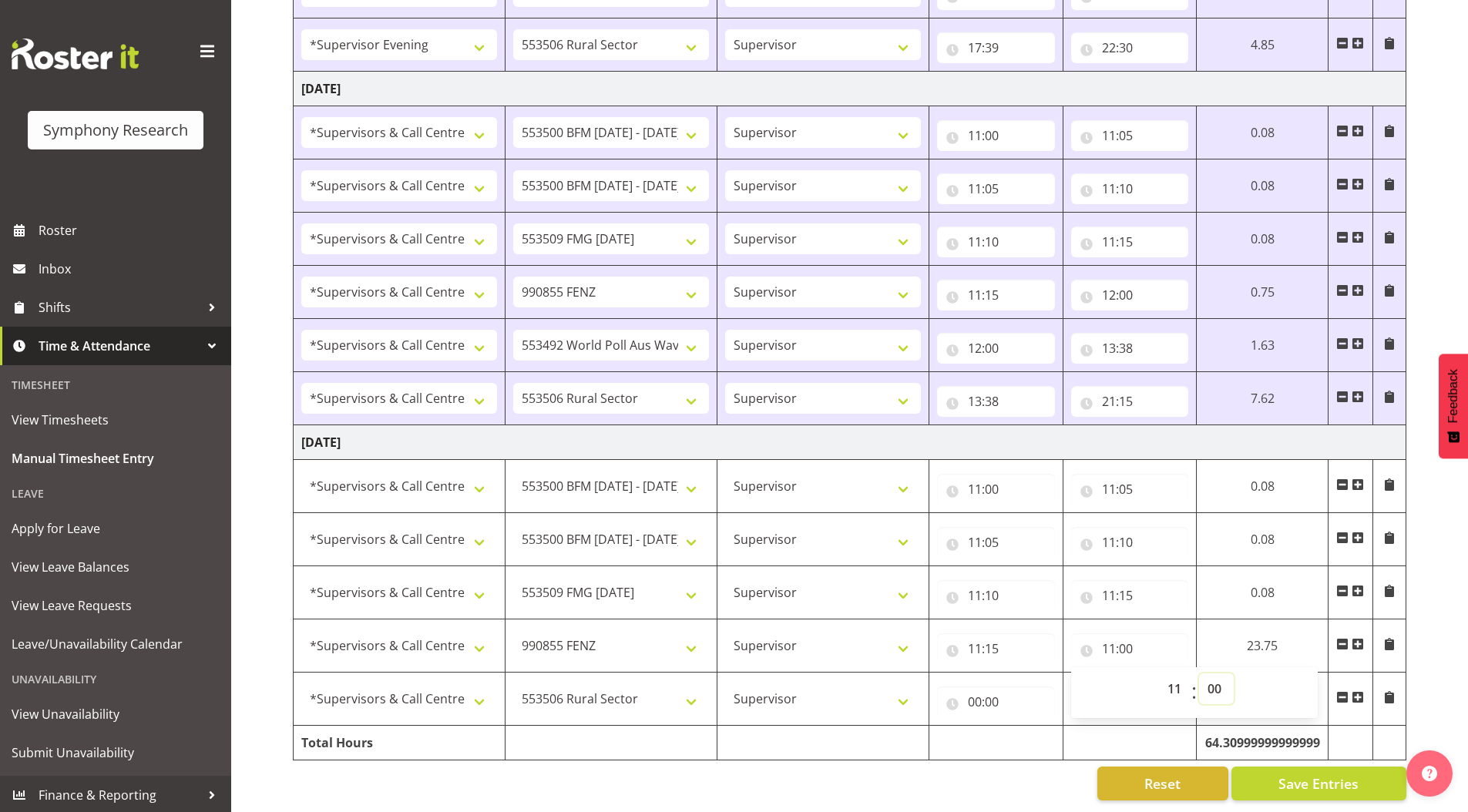
select select "30"
click at [1199, 674] on select "00 01 02 03 04 05 06 07 08 09 10 11 12 13 14 15 16 17 18 19 20 21 22 23 24 25 2…" at bounding box center [1216, 689] width 35 height 31
type input "11:30"
click at [977, 689] on input "00:00" at bounding box center [996, 701] width 118 height 31
drag, startPoint x: 1035, startPoint y: 734, endPoint x: 1035, endPoint y: 716, distance: 18.0
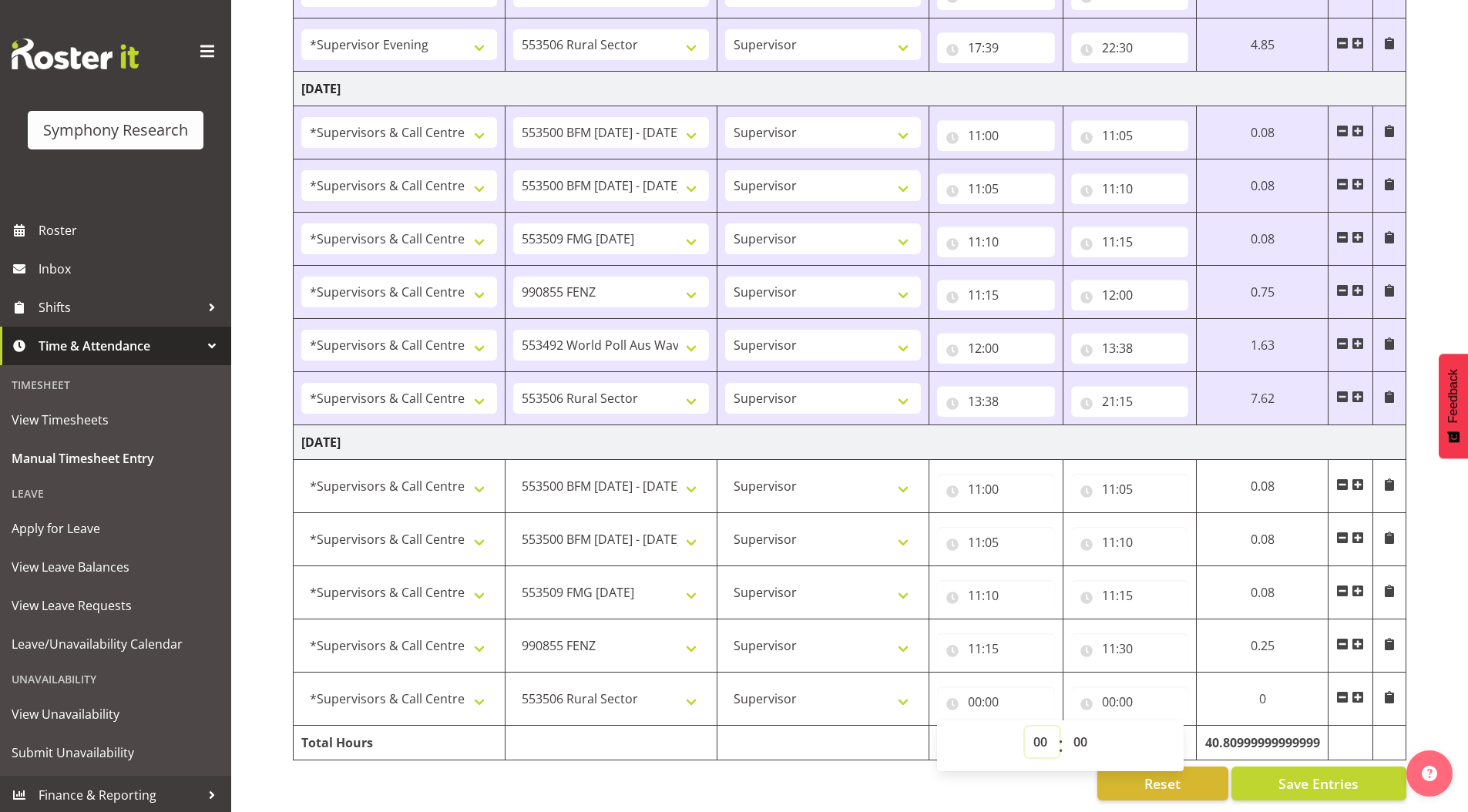
click at [1035, 733] on select "00 01 02 03 04 05 06 07 08 09 10 11 12 13 14 15 16 17 18 19 20 21 22 23" at bounding box center [1042, 742] width 35 height 31
select select "11"
click at [1025, 726] on select "00 01 02 03 04 05 06 07 08 09 10 11 12 13 14 15 16 17 18 19 20 21 22 23" at bounding box center [1042, 742] width 35 height 31
type input "11:00"
drag, startPoint x: 1078, startPoint y: 727, endPoint x: 1078, endPoint y: 716, distance: 11.0
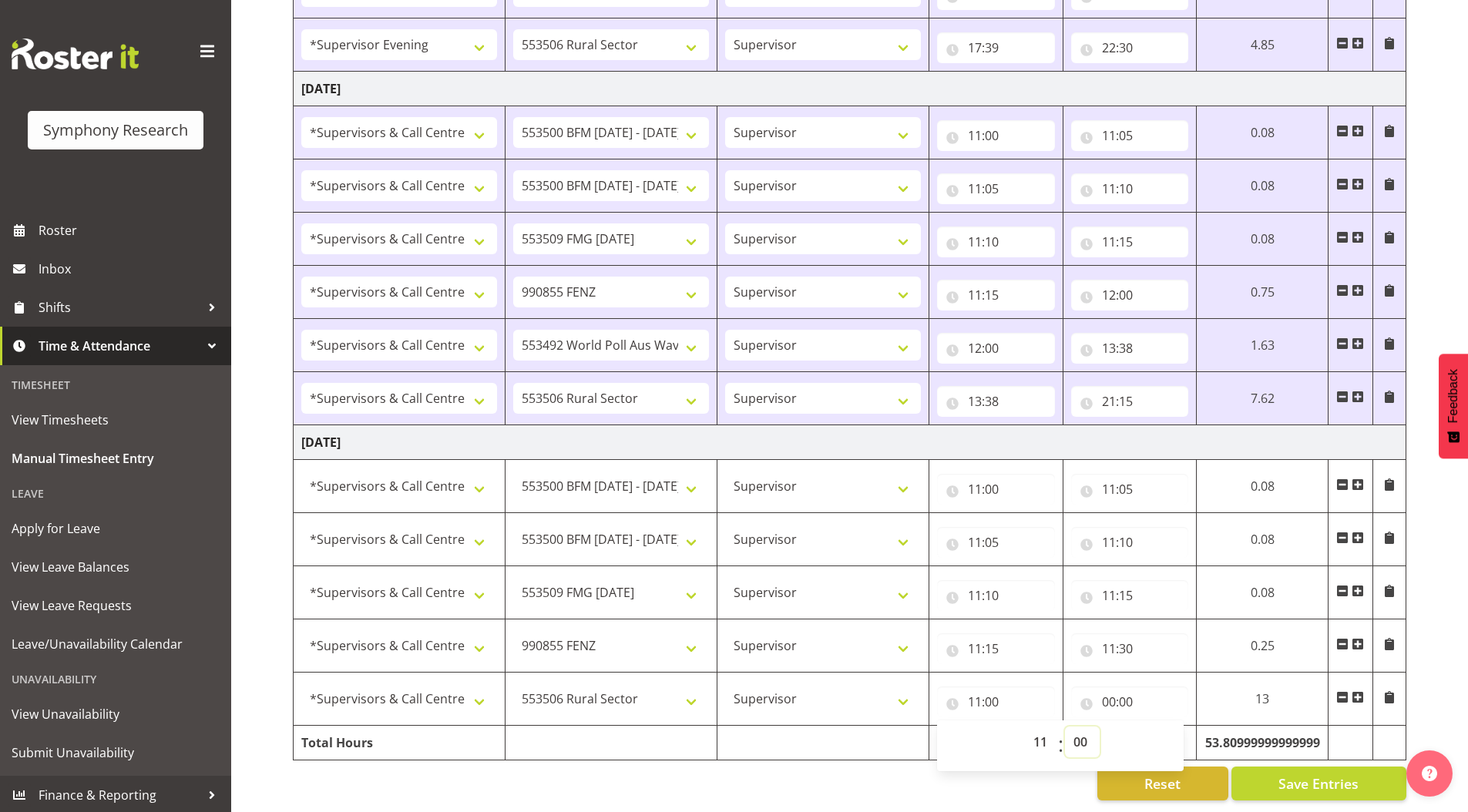
click at [1078, 727] on select "00 01 02 03 04 05 06 07 08 09 10 11 12 13 14 15 16 17 18 19 20 21 22 23 24 25 2…" at bounding box center [1082, 742] width 35 height 31
select select "30"
click at [1065, 726] on select "00 01 02 03 04 05 06 07 08 09 10 11 12 13 14 15 16 17 18 19 20 21 22 23 24 25 2…" at bounding box center [1082, 742] width 35 height 31
type input "11:30"
click at [1107, 689] on input "00:00" at bounding box center [1130, 701] width 118 height 31
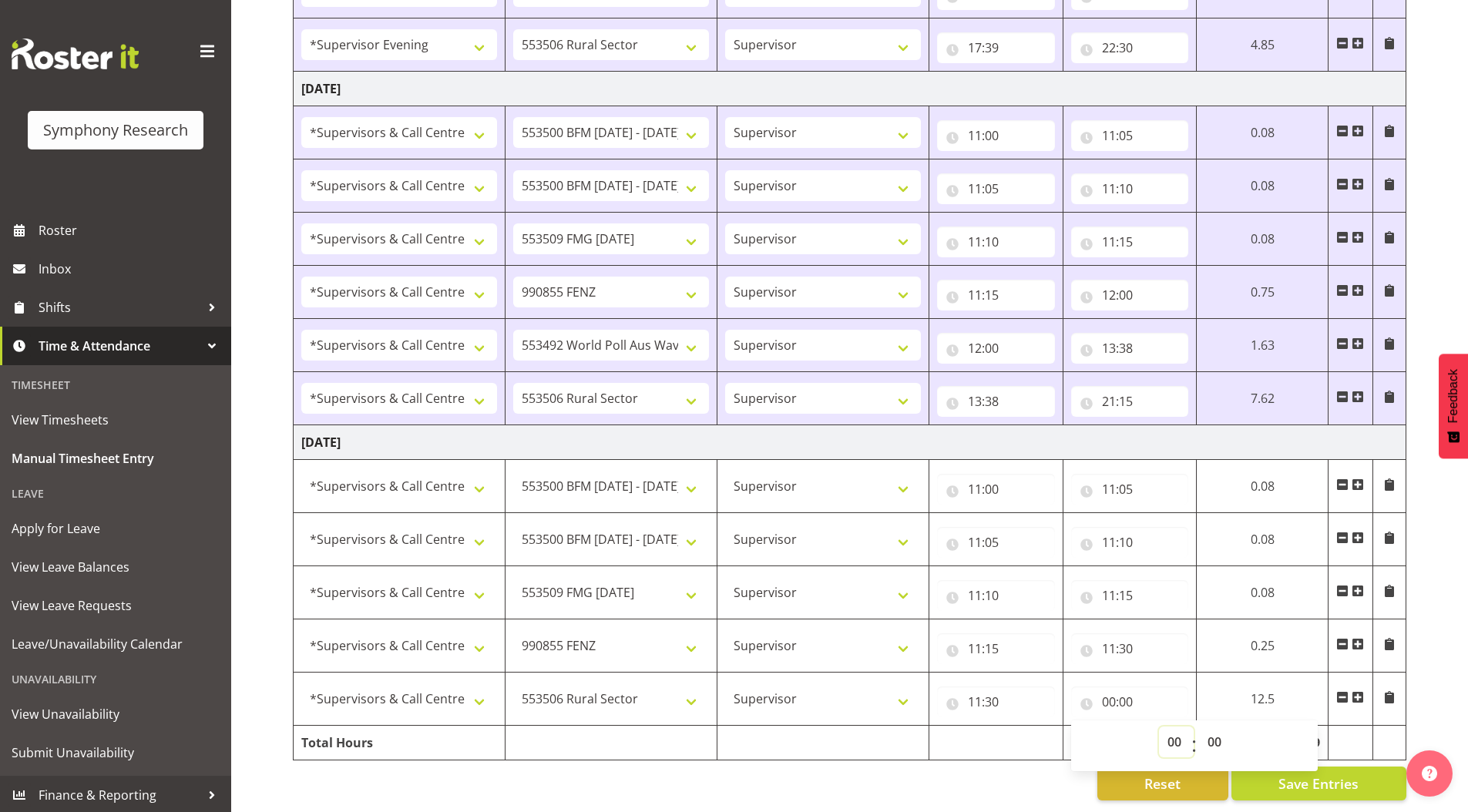
drag, startPoint x: 1173, startPoint y: 731, endPoint x: 1176, endPoint y: 717, distance: 14.3
click at [1173, 731] on select "00 01 02 03 04 05 06 07 08 09 10 11 12 13 14 15 16 17 18 19 20 21 22 23" at bounding box center [1176, 742] width 35 height 31
select select "20"
click at [1158, 726] on select "00 01 02 03 04 05 06 07 08 09 10 11 12 13 14 15 16 17 18 19 20 21 22 23" at bounding box center [1176, 742] width 35 height 31
type input "20:00"
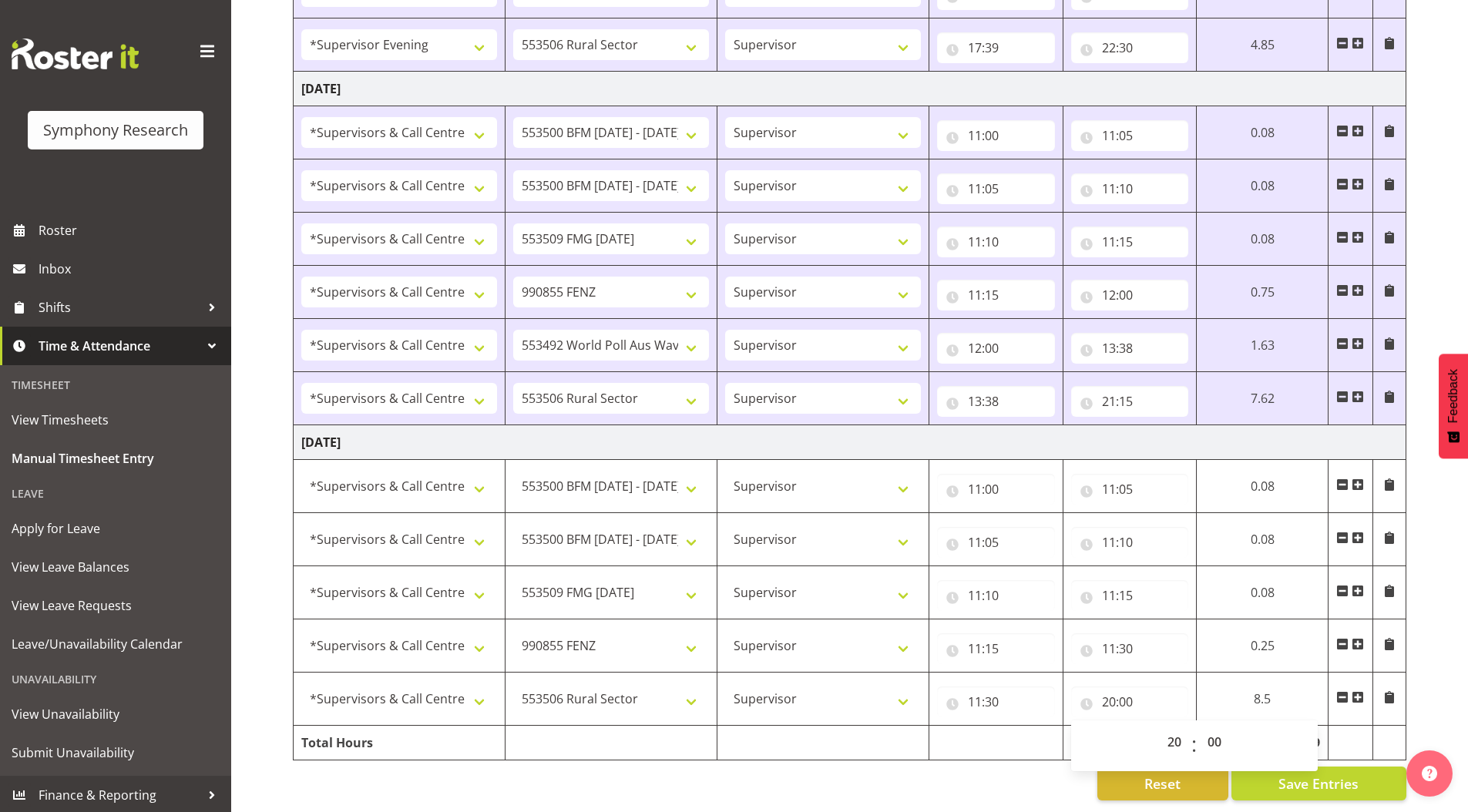
click at [1330, 774] on span "Save Entries" at bounding box center [1318, 783] width 80 height 20
